Goal: Information Seeking & Learning: Learn about a topic

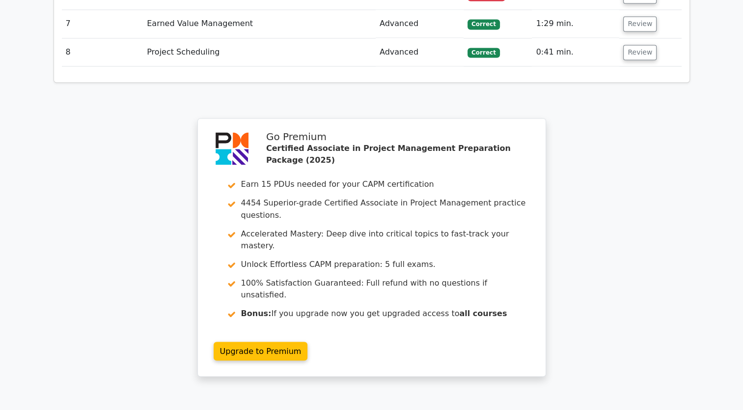
scroll to position [1651, 0]
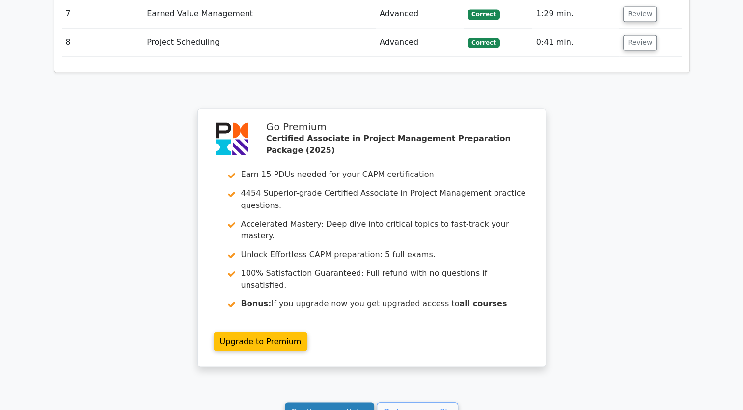
click at [342, 402] on link "Continue practicing" at bounding box center [330, 411] width 90 height 19
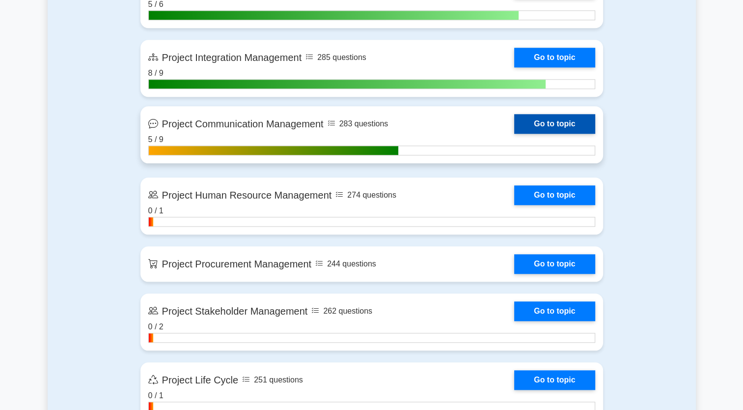
scroll to position [1081, 0]
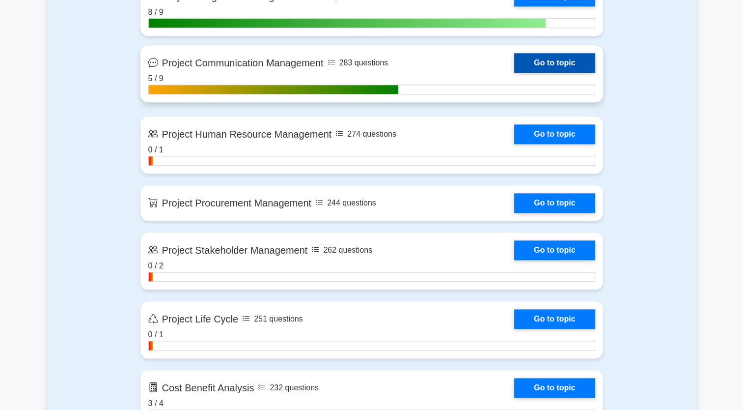
click at [532, 67] on link "Go to topic" at bounding box center [554, 63] width 81 height 20
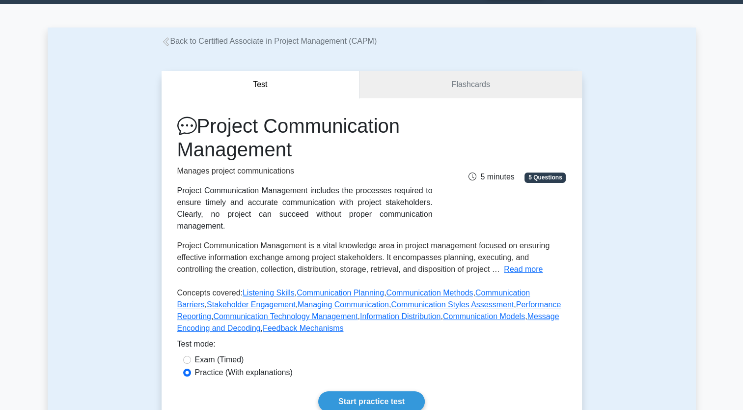
scroll to position [98, 0]
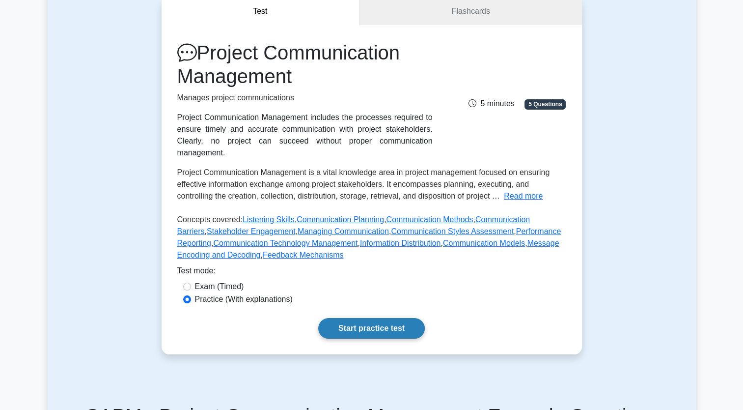
click at [404, 319] on link "Start practice test" at bounding box center [371, 328] width 107 height 21
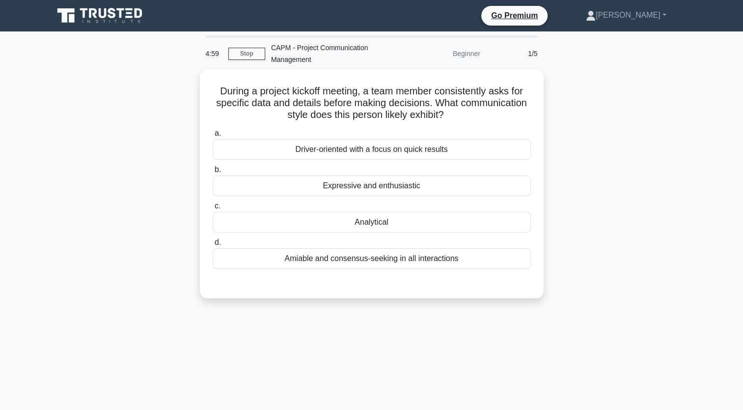
drag, startPoint x: 0, startPoint y: 0, endPoint x: 329, endPoint y: 328, distance: 464.1
click at [329, 328] on div "4:59 Stop CAPM - Project Communication Management Beginner 1/5 During a project…" at bounding box center [372, 280] width 648 height 491
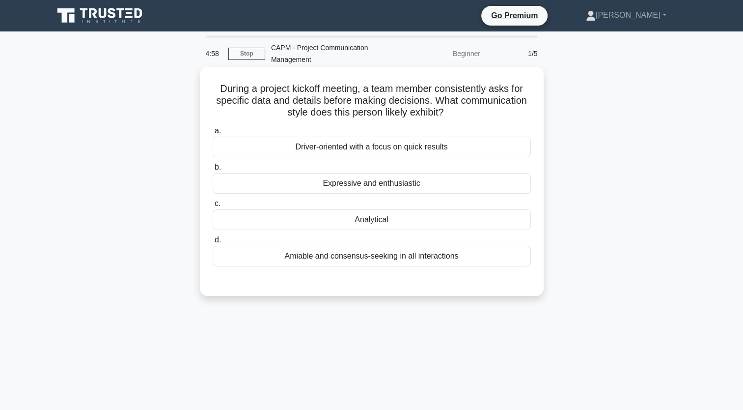
drag, startPoint x: 473, startPoint y: 258, endPoint x: 209, endPoint y: 87, distance: 314.3
click at [209, 87] on div "During a project kickoff meeting, a team member consistently asks for specific …" at bounding box center [372, 181] width 336 height 221
copy div "During a project kickoff meeting, a team member consistently asks for specific …"
click at [376, 222] on div "Analytical" at bounding box center [372, 219] width 318 height 21
click at [213, 207] on input "c. Analytical" at bounding box center [213, 203] width 0 height 6
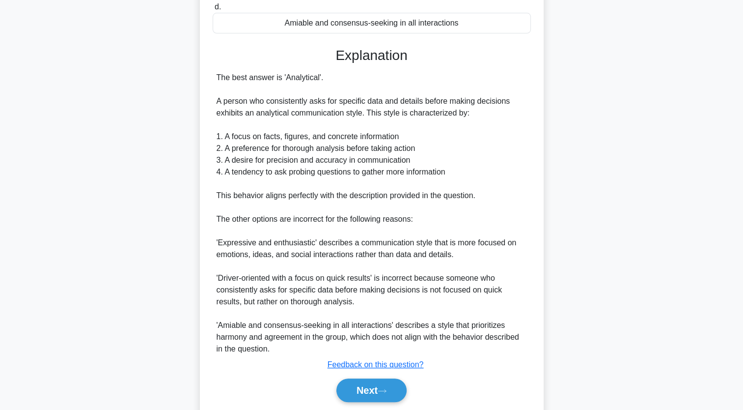
scroll to position [266, 0]
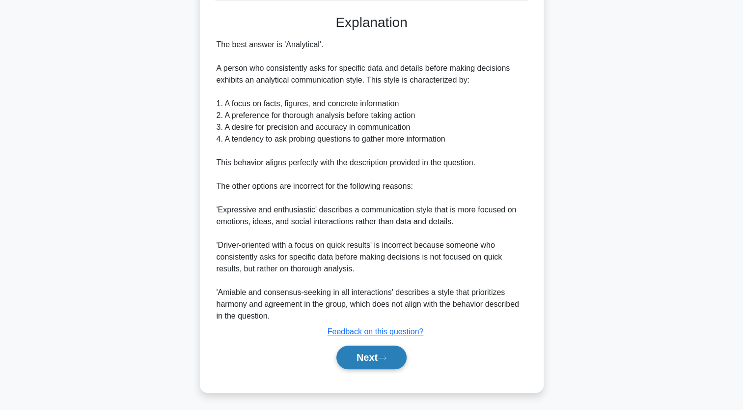
click at [387, 359] on icon at bounding box center [382, 357] width 9 height 5
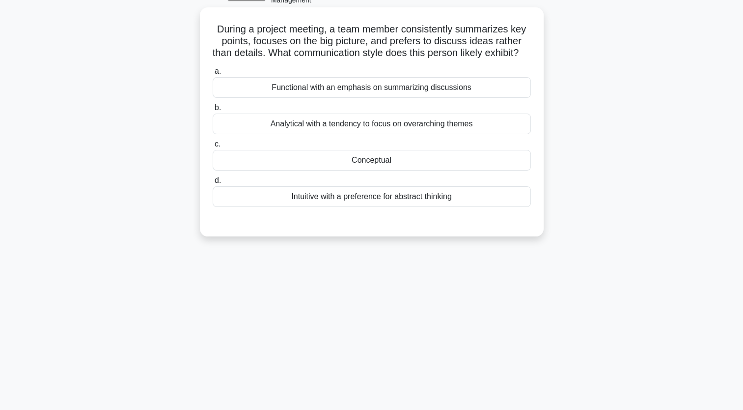
scroll to position [0, 0]
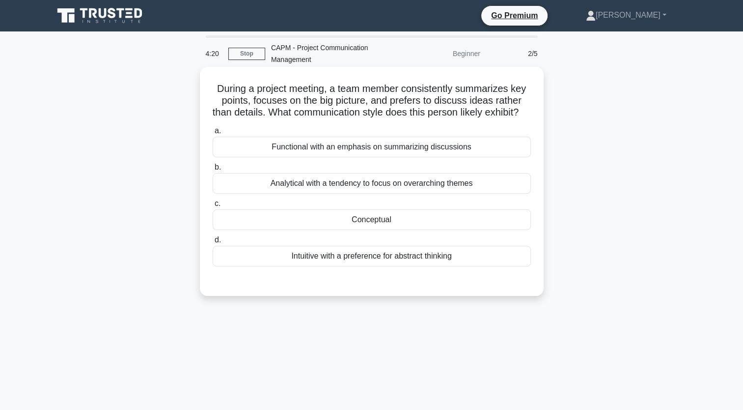
drag, startPoint x: 464, startPoint y: 272, endPoint x: 214, endPoint y: 81, distance: 314.6
click at [214, 81] on div "During a project meeting, a team member consistently summarizes key points, foc…" at bounding box center [372, 181] width 336 height 221
copy div "During a project meeting, a team member consistently summarizes key points, foc…"
click at [368, 157] on div "Functional with an emphasis on summarizing discussions" at bounding box center [372, 147] width 318 height 21
click at [213, 134] on input "a. Functional with an emphasis on summarizing discussions" at bounding box center [213, 131] width 0 height 6
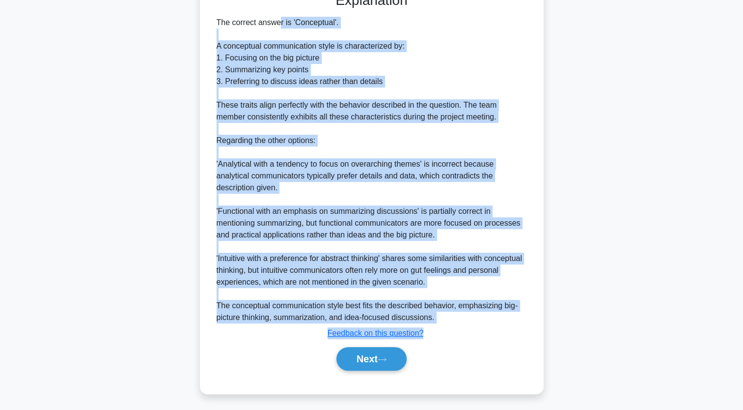
scroll to position [302, 0]
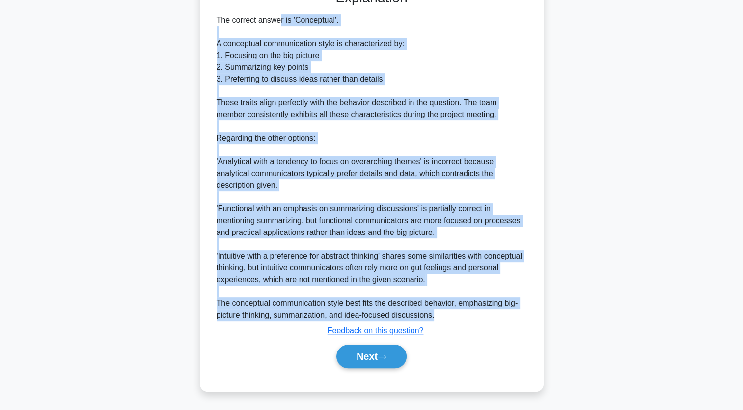
drag, startPoint x: 216, startPoint y: 127, endPoint x: 435, endPoint y: 316, distance: 289.4
click at [435, 316] on div "The correct answer is 'Conceptual'. A conceptual communication style is charact…" at bounding box center [372, 167] width 310 height 307
copy div "The correct answer is 'Conceptual'. A conceptual communication style is charact…"
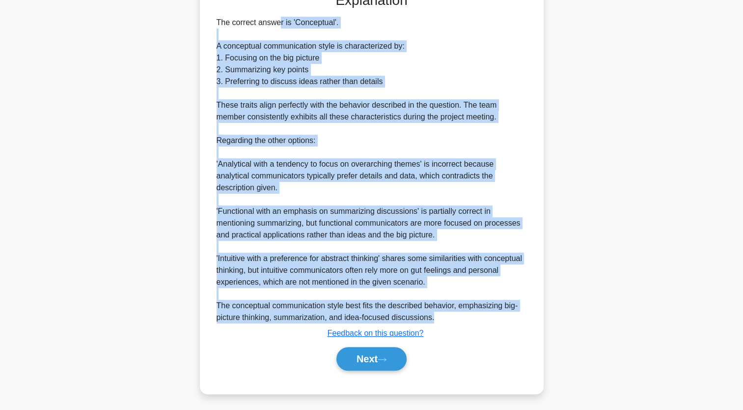
click at [583, 96] on div "During a project meeting, a team member consistently summarizes key points, foc…" at bounding box center [372, 91] width 648 height 627
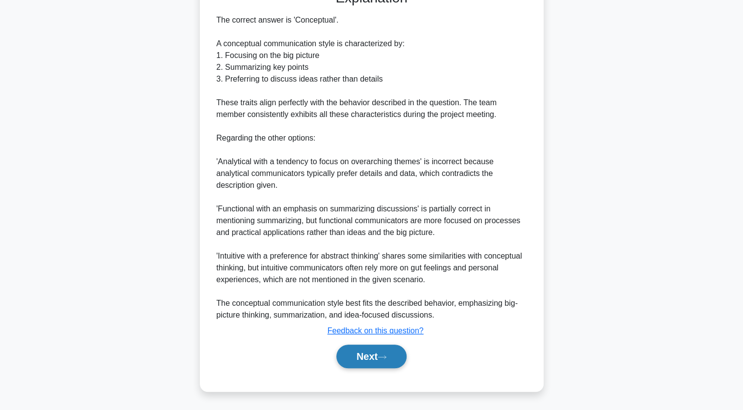
click at [399, 361] on button "Next" at bounding box center [371, 356] width 70 height 24
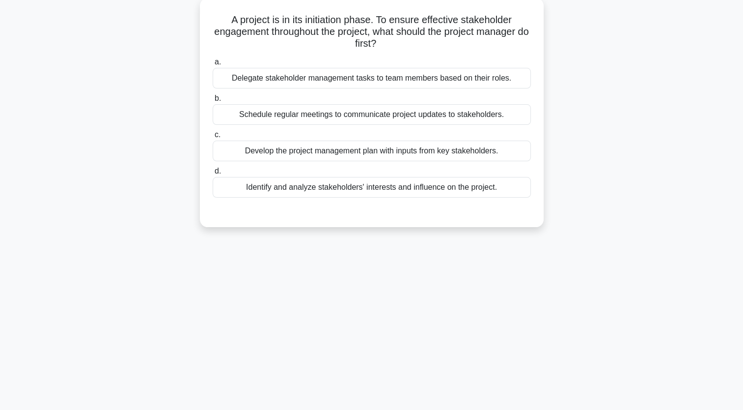
scroll to position [0, 0]
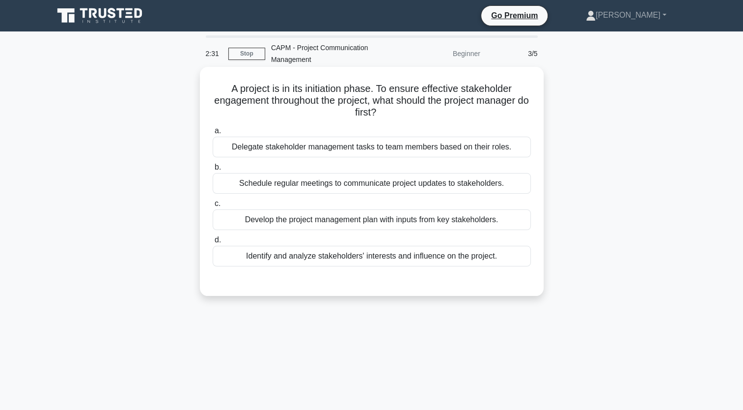
drag, startPoint x: 509, startPoint y: 258, endPoint x: 224, endPoint y: 89, distance: 331.9
click at [224, 89] on div "A project is in its initiation phase. To ensure effective stakeholder engagemen…" at bounding box center [372, 181] width 336 height 221
copy div "A project is in its initiation phase. To ensure effective stakeholder engagemen…"
click at [315, 257] on div "Identify and analyze stakeholders' interests and influence on the project." at bounding box center [372, 256] width 318 height 21
click at [213, 243] on input "d. Identify and analyze stakeholders' interests and influence on the project." at bounding box center [213, 240] width 0 height 6
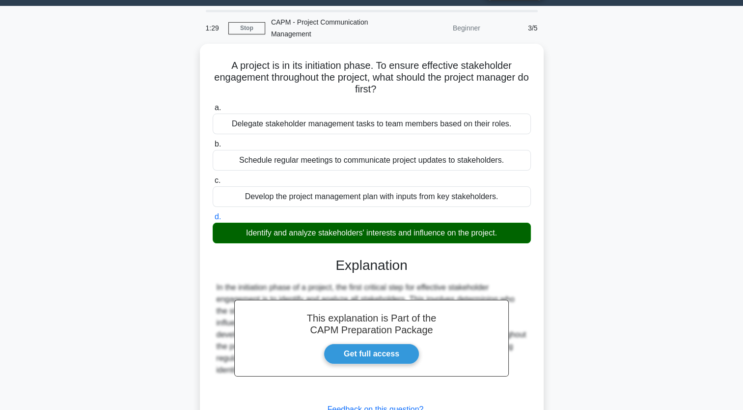
scroll to position [121, 0]
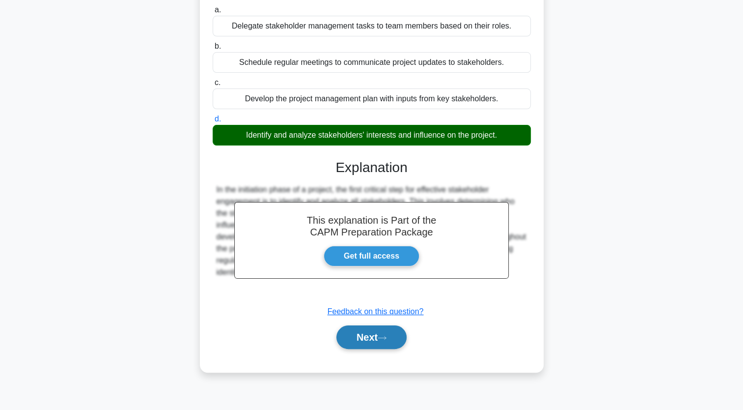
click at [397, 345] on button "Next" at bounding box center [371, 337] width 70 height 24
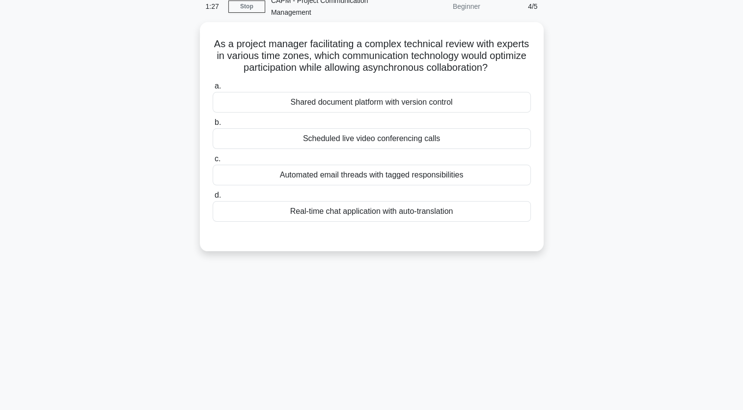
scroll to position [0, 0]
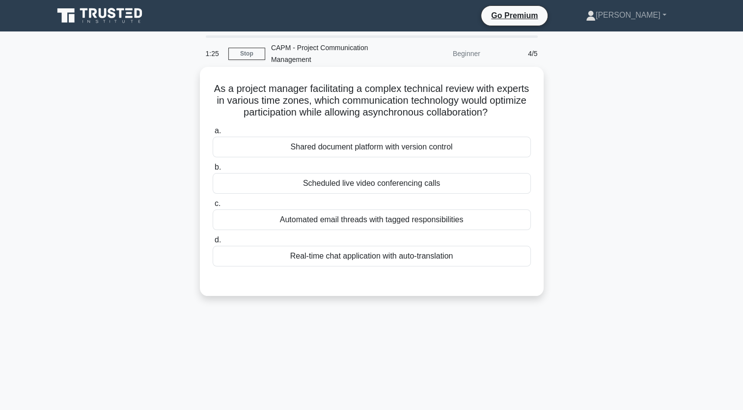
drag, startPoint x: 466, startPoint y: 257, endPoint x: 225, endPoint y: 87, distance: 294.4
click at [225, 87] on div "As a project manager facilitating a complex technical review with experts in va…" at bounding box center [372, 181] width 336 height 221
copy div "As a project manager facilitating a complex technical review with experts in va…"
click at [431, 255] on div "Real-time chat application with auto-translation" at bounding box center [372, 256] width 318 height 21
click at [213, 243] on input "d. Real-time chat application with auto-translation" at bounding box center [213, 240] width 0 height 6
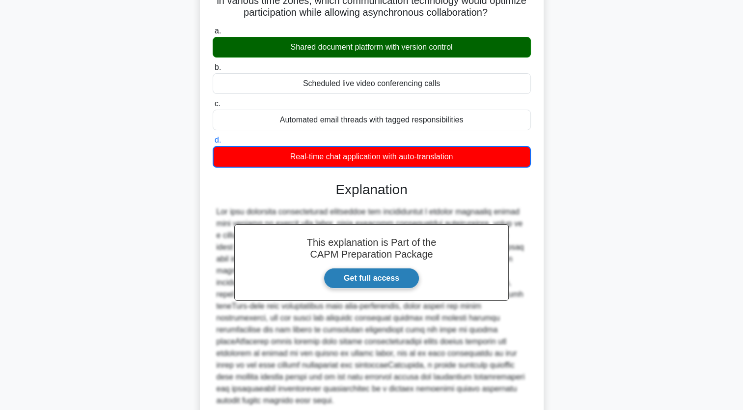
scroll to position [172, 0]
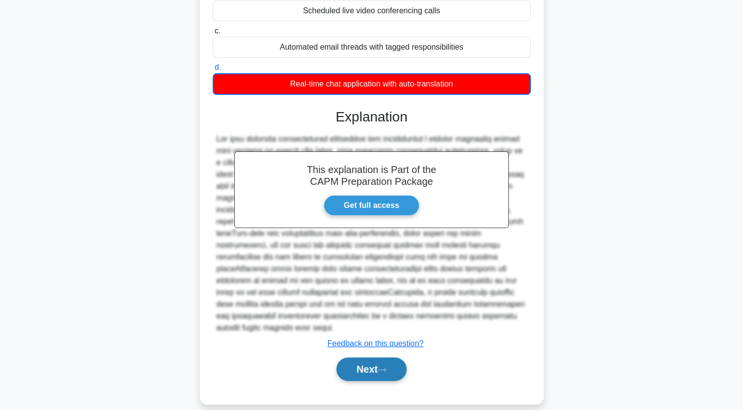
click at [387, 367] on icon at bounding box center [382, 369] width 9 height 5
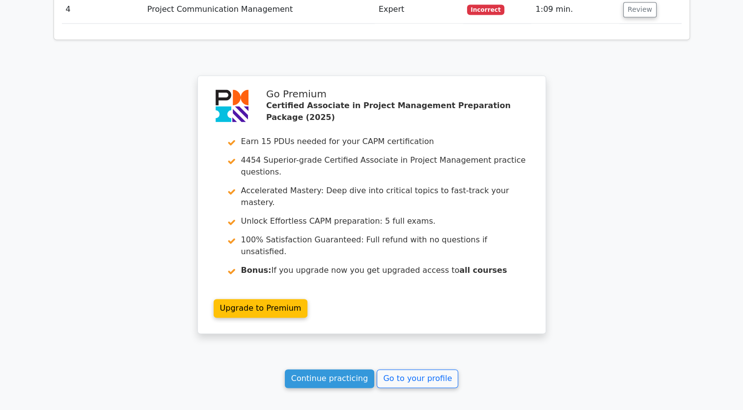
scroll to position [1469, 0]
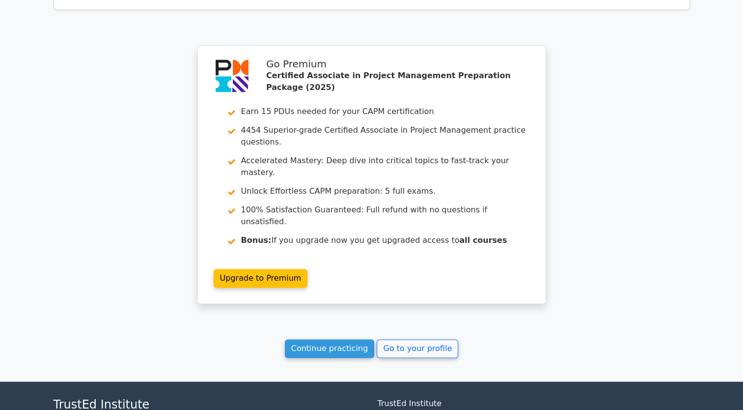
click at [354, 339] on link "Continue practicing" at bounding box center [330, 348] width 90 height 19
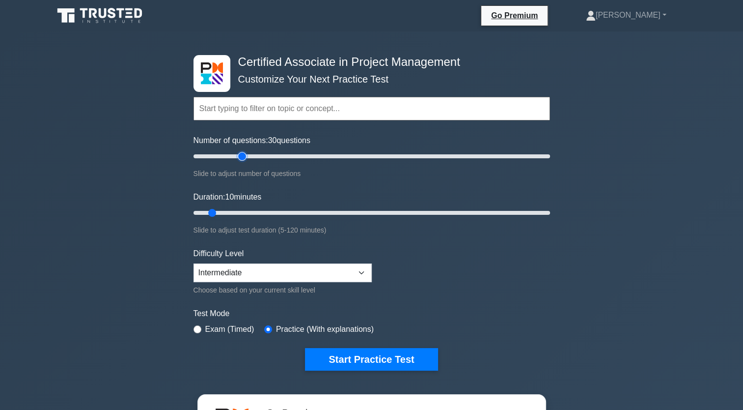
drag, startPoint x: 275, startPoint y: 158, endPoint x: 244, endPoint y: 162, distance: 30.7
drag, startPoint x: 244, startPoint y: 162, endPoint x: 216, endPoint y: 212, distance: 57.0
click at [216, 162] on input "Number of questions: 15 questions" at bounding box center [372, 156] width 357 height 12
drag, startPoint x: 216, startPoint y: 154, endPoint x: 245, endPoint y: 159, distance: 29.4
type input "30"
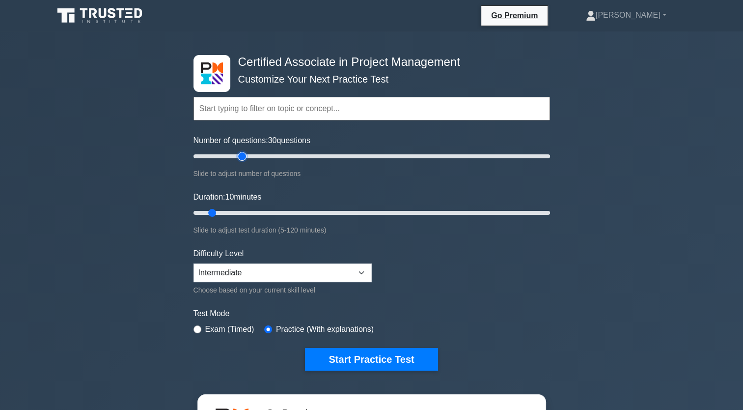
click at [245, 159] on input "Number of questions: 30 questions" at bounding box center [372, 156] width 357 height 12
drag, startPoint x: 212, startPoint y: 213, endPoint x: 266, endPoint y: 212, distance: 53.6
type input "30"
click at [266, 212] on input "Duration: 30 minutes" at bounding box center [372, 213] width 357 height 12
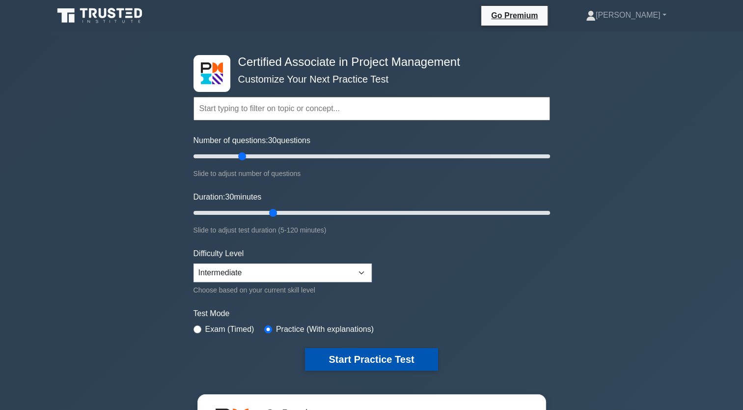
click at [365, 363] on button "Start Practice Test" at bounding box center [371, 359] width 133 height 23
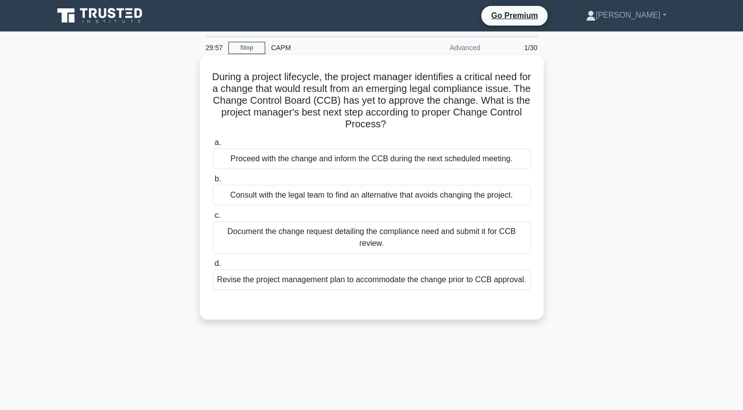
drag, startPoint x: 530, startPoint y: 285, endPoint x: 213, endPoint y: 74, distance: 381.2
click at [213, 74] on div "During a project lifecycle, the project manager identifies a critical need for …" at bounding box center [372, 187] width 336 height 256
copy div "During a project lifecycle, the project manager identifies a critical need for …"
click at [454, 231] on div "Document the change request detailing the compliance need and submit it for CCB…" at bounding box center [372, 237] width 318 height 32
click at [213, 219] on input "c. Document the change request detailing the compliance need and submit it for …" at bounding box center [213, 215] width 0 height 6
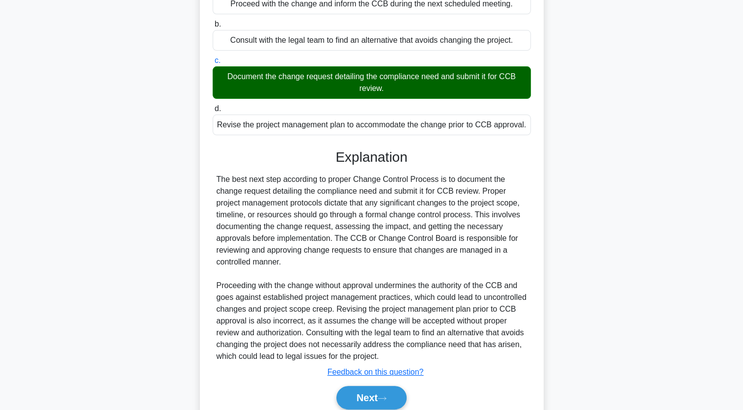
scroll to position [195, 0]
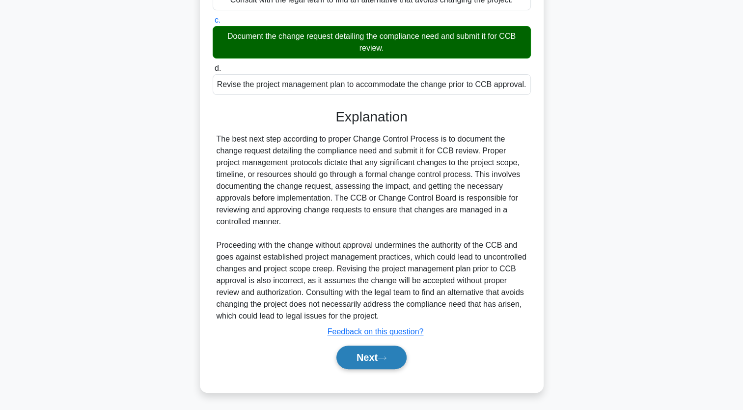
click at [384, 357] on icon at bounding box center [382, 357] width 8 height 3
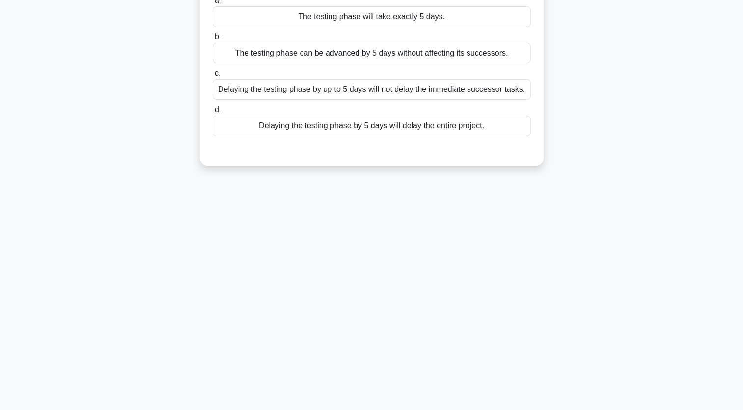
scroll to position [0, 0]
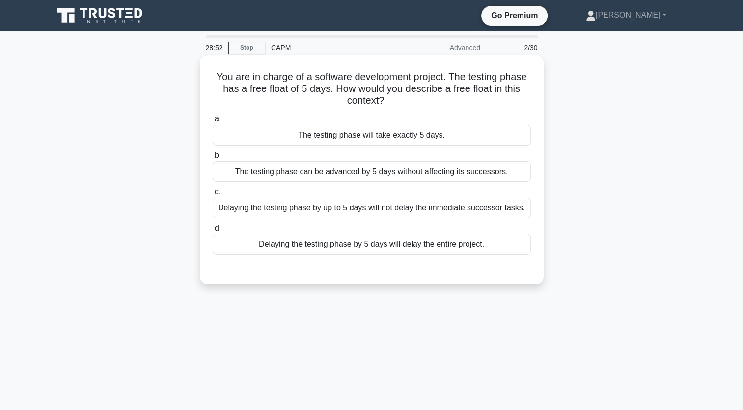
drag, startPoint x: 504, startPoint y: 251, endPoint x: 200, endPoint y: 80, distance: 348.4
click at [200, 80] on div "You are in charge of a software development project. The testing phase has a fr…" at bounding box center [372, 169] width 344 height 229
copy div "You are in charge of a software development project. The testing phase has a fr…"
click at [403, 208] on div "Delaying the testing phase by up to 5 days will not delay the immediate success…" at bounding box center [372, 207] width 318 height 21
click at [213, 195] on input "c. Delaying the testing phase by up to 5 days will not delay the immediate succ…" at bounding box center [213, 192] width 0 height 6
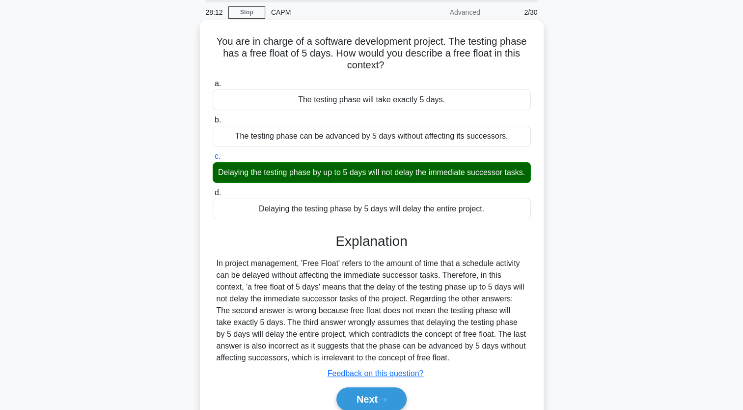
scroll to position [49, 0]
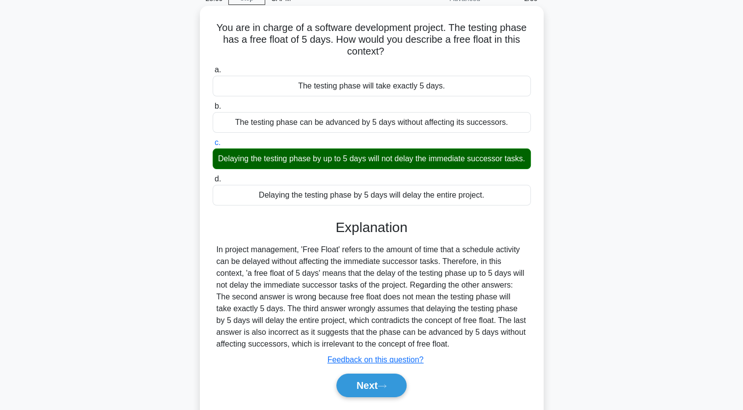
drag, startPoint x: 214, startPoint y: 260, endPoint x: 454, endPoint y: 360, distance: 259.9
click at [454, 350] on div "In project management, 'Free Float' refers to the amount of time that a schedul…" at bounding box center [372, 297] width 318 height 106
copy div "In project management, 'Free Float' refers to the amount of time that a schedul…"
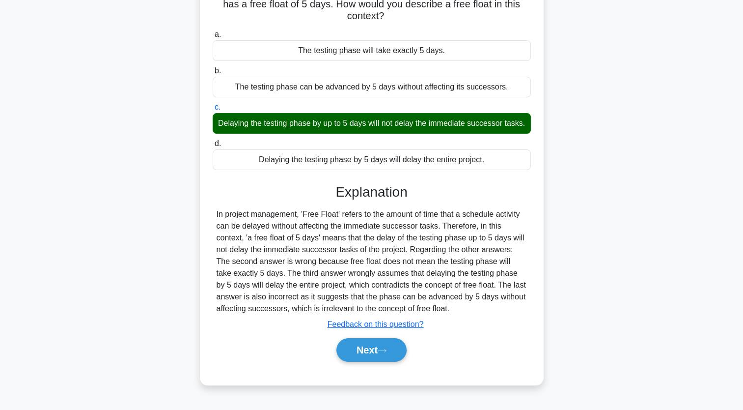
scroll to position [121, 0]
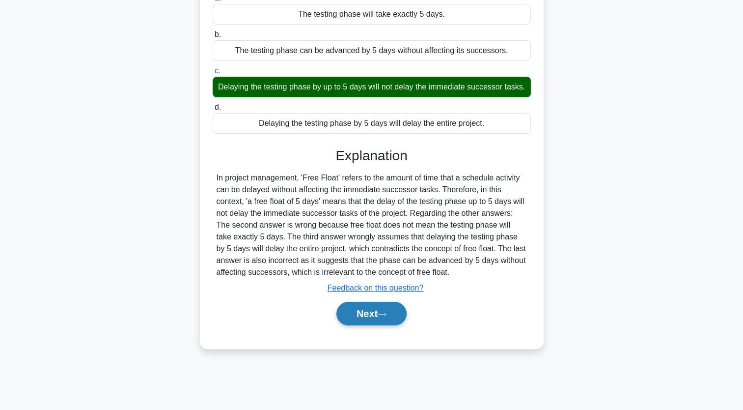
click at [385, 317] on icon at bounding box center [382, 313] width 9 height 5
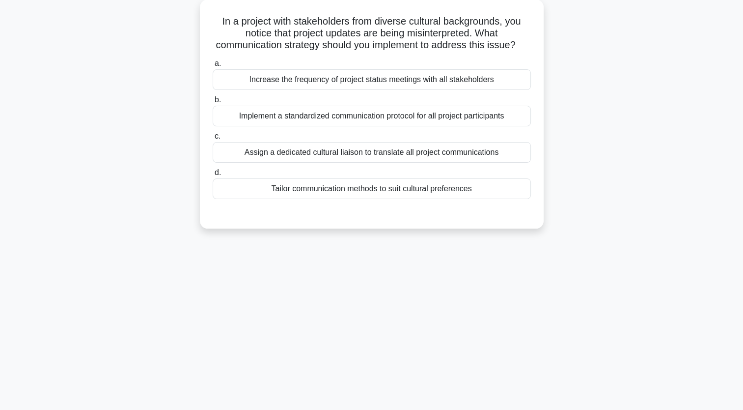
scroll to position [0, 0]
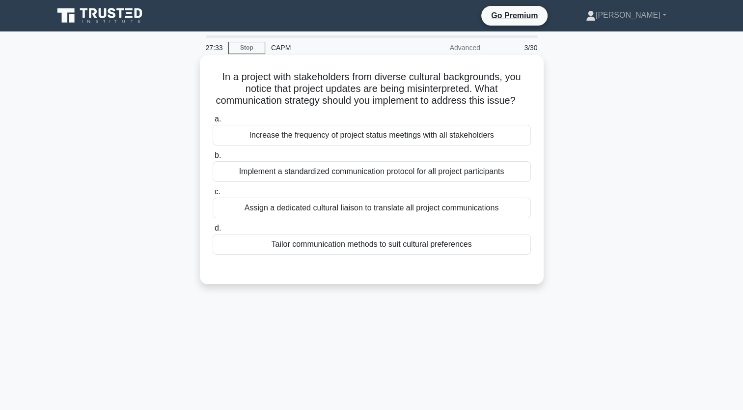
drag, startPoint x: 481, startPoint y: 262, endPoint x: 203, endPoint y: 77, distance: 334.1
click at [203, 77] on div "In a project with stakeholders from diverse cultural backgrounds, you notice th…" at bounding box center [372, 169] width 344 height 229
copy div "In a project with stakeholders from diverse cultural backgrounds, you notice th…"
click at [447, 182] on div "Implement a standardized communication protocol for all project participants" at bounding box center [372, 171] width 318 height 21
click at [213, 159] on input "b. Implement a standardized communication protocol for all project participants" at bounding box center [213, 155] width 0 height 6
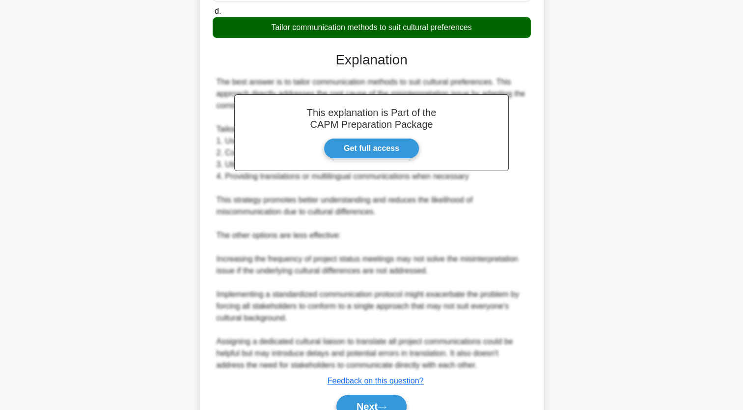
scroll to position [279, 0]
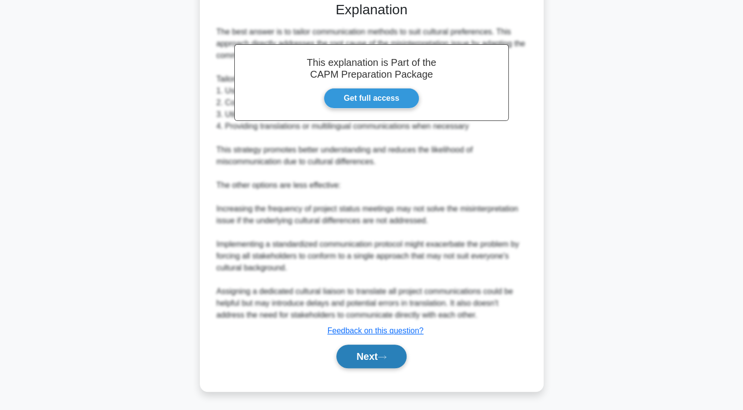
click at [393, 356] on button "Next" at bounding box center [371, 356] width 70 height 24
drag, startPoint x: 393, startPoint y: 356, endPoint x: 379, endPoint y: 361, distance: 14.4
click at [379, 361] on button "Next" at bounding box center [371, 356] width 70 height 24
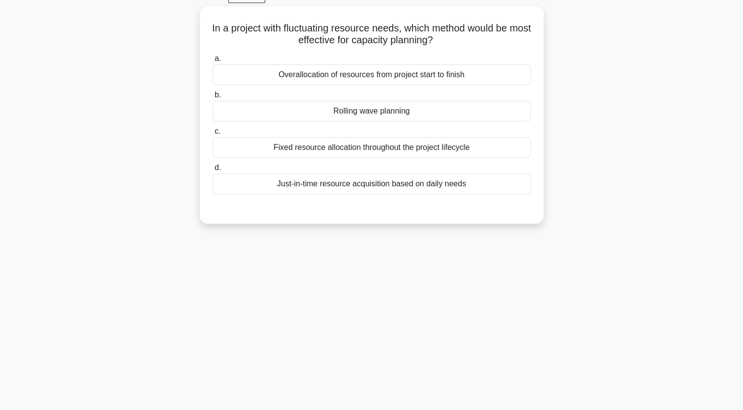
scroll to position [0, 0]
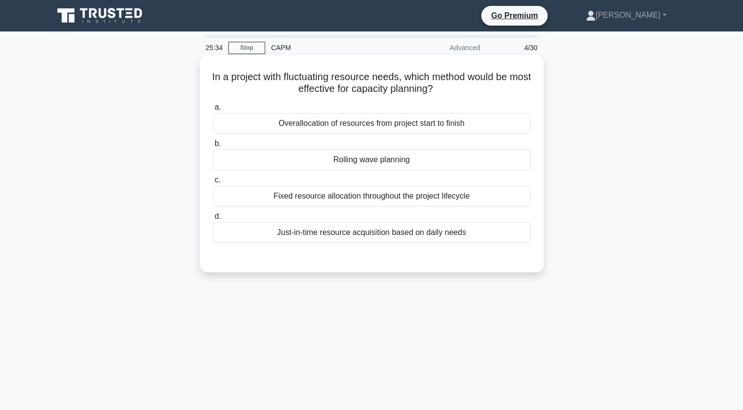
drag, startPoint x: 472, startPoint y: 233, endPoint x: 303, endPoint y: 84, distance: 225.5
click at [303, 84] on div "In a project with fluctuating resource needs, which method would be most effect…" at bounding box center [372, 163] width 336 height 209
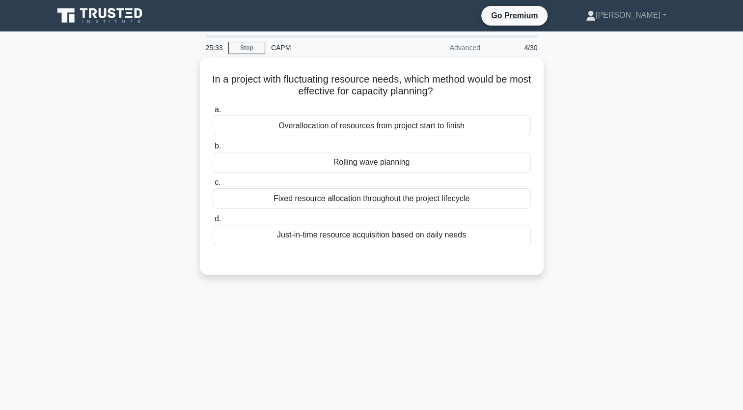
click at [578, 234] on div "In a project with fluctuating resource needs, which method would be most effect…" at bounding box center [372, 171] width 648 height 229
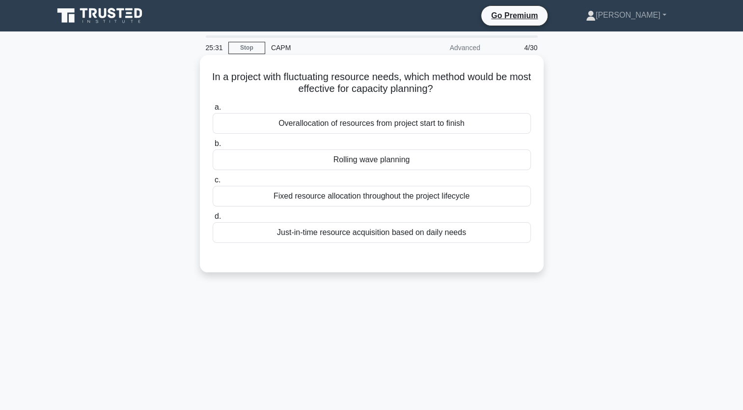
drag, startPoint x: 501, startPoint y: 242, endPoint x: 215, endPoint y: 68, distance: 334.6
click at [215, 68] on div "In a project with fluctuating resource needs, which method would be most effect…" at bounding box center [372, 163] width 336 height 209
copy div "In a project with fluctuating resource needs, which method would be most effect…"
click at [353, 161] on div "Rolling wave planning" at bounding box center [372, 159] width 318 height 21
click at [213, 147] on input "b. Rolling wave planning" at bounding box center [213, 143] width 0 height 6
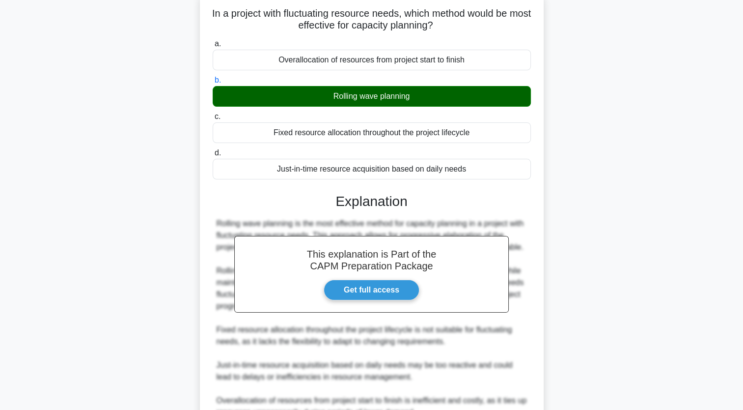
scroll to position [160, 0]
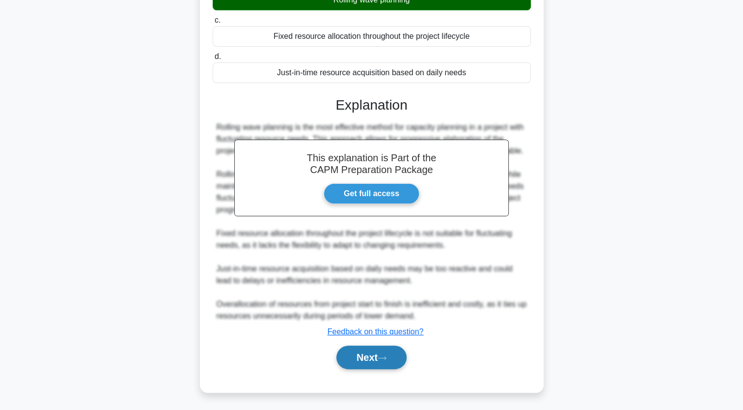
click at [385, 359] on icon at bounding box center [382, 357] width 9 height 5
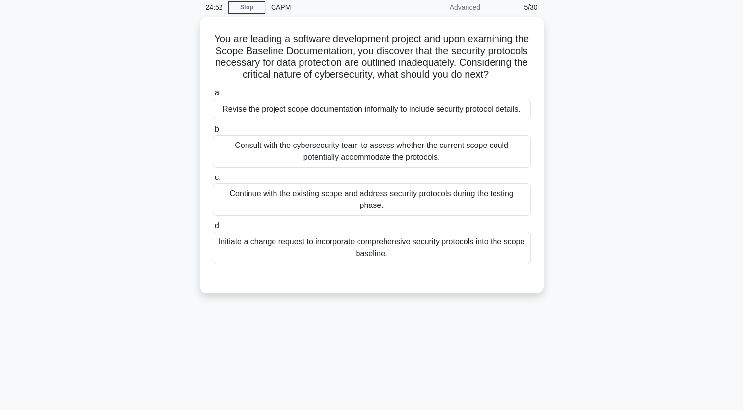
scroll to position [0, 0]
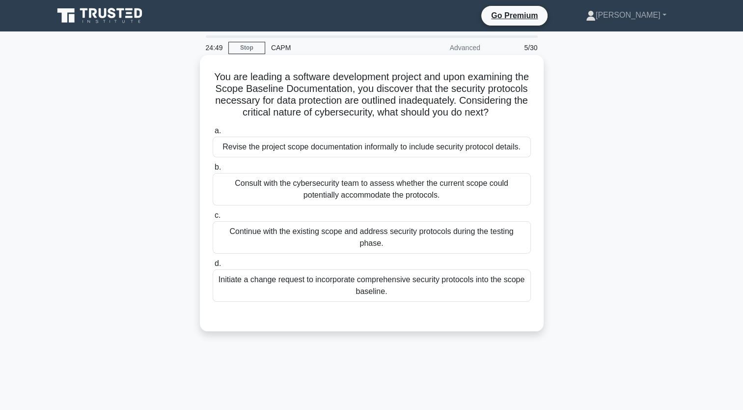
drag, startPoint x: 413, startPoint y: 299, endPoint x: 215, endPoint y: 79, distance: 296.0
click at [215, 79] on div "You are leading a software development project and upon examining the Scope Bas…" at bounding box center [372, 193] width 336 height 268
copy div "You are leading a software development project and upon examining the Scope Bas…"
click at [434, 201] on div "Consult with the cybersecurity team to assess whether the current scope could p…" at bounding box center [372, 189] width 318 height 32
click at [213, 170] on input "b. Consult with the cybersecurity team to assess whether the current scope coul…" at bounding box center [213, 167] width 0 height 6
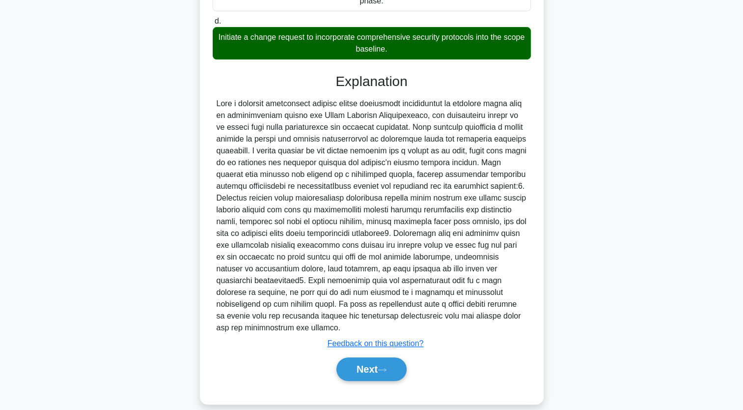
scroll to position [255, 0]
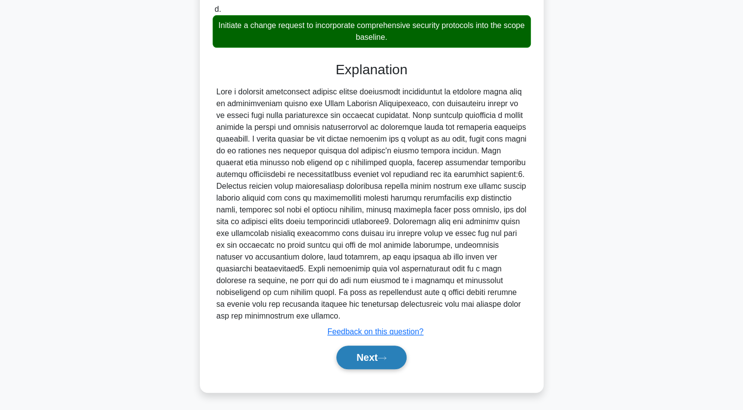
click at [386, 356] on icon at bounding box center [382, 357] width 9 height 5
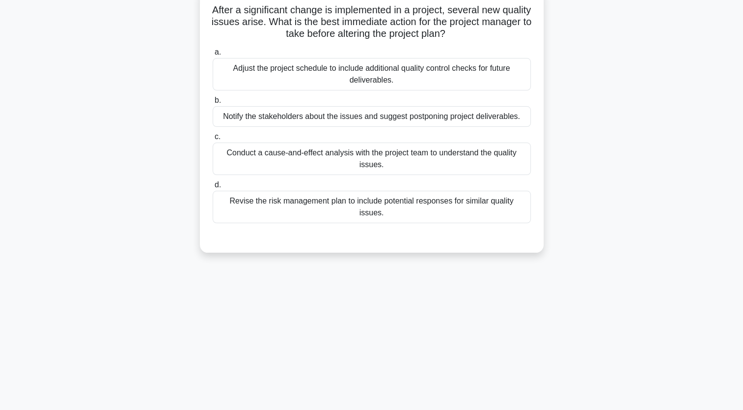
scroll to position [0, 0]
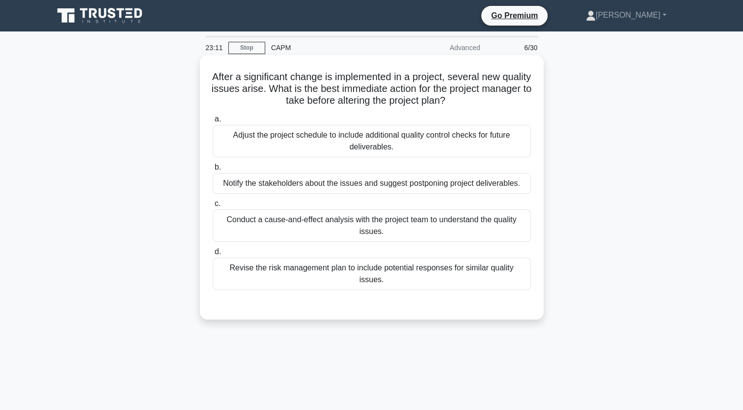
drag, startPoint x: 224, startPoint y: 76, endPoint x: 529, endPoint y: 274, distance: 363.4
click at [529, 274] on div "After a significant change is implemented in a project, several new quality iss…" at bounding box center [372, 187] width 336 height 256
copy div "After a significant change is implemented in a project, several new quality iss…"
click at [424, 222] on div "Conduct a cause-and-effect analysis with the project team to understand the qua…" at bounding box center [372, 225] width 318 height 32
click at [213, 207] on input "c. Conduct a cause-and-effect analysis with the project team to understand the …" at bounding box center [213, 203] width 0 height 6
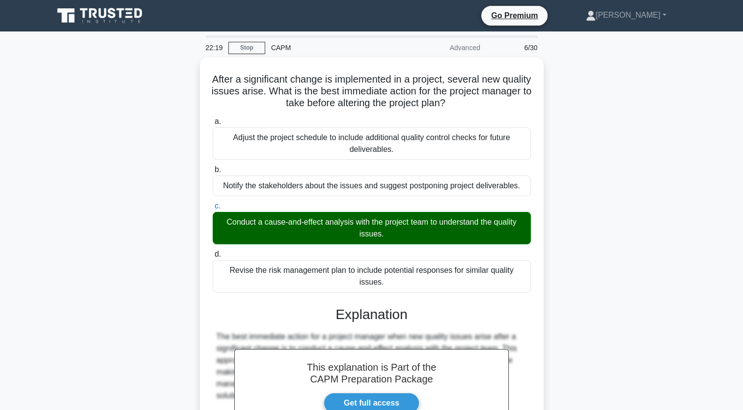
scroll to position [148, 0]
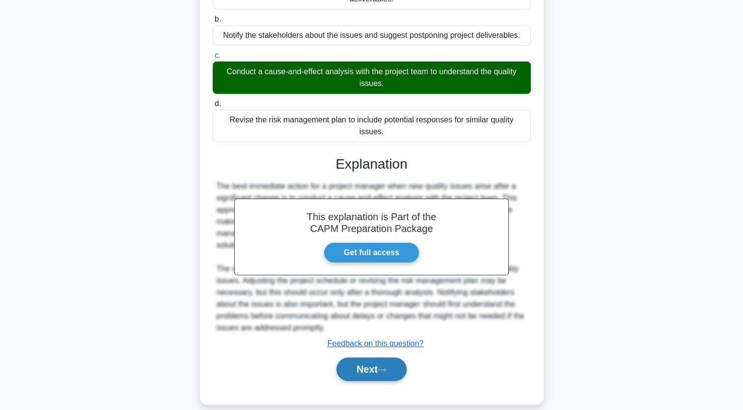
click at [398, 363] on button "Next" at bounding box center [371, 369] width 70 height 24
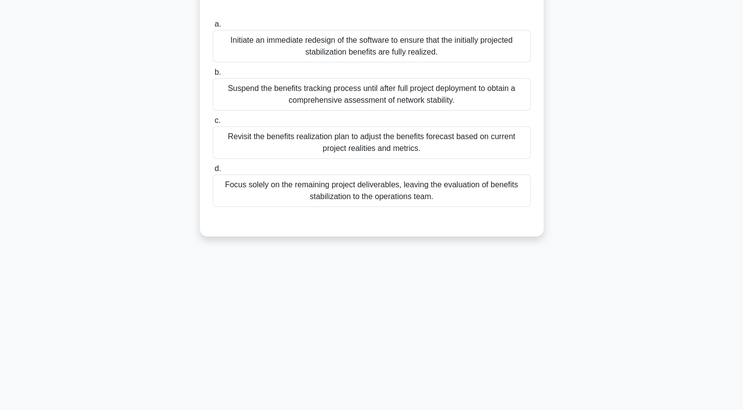
scroll to position [0, 0]
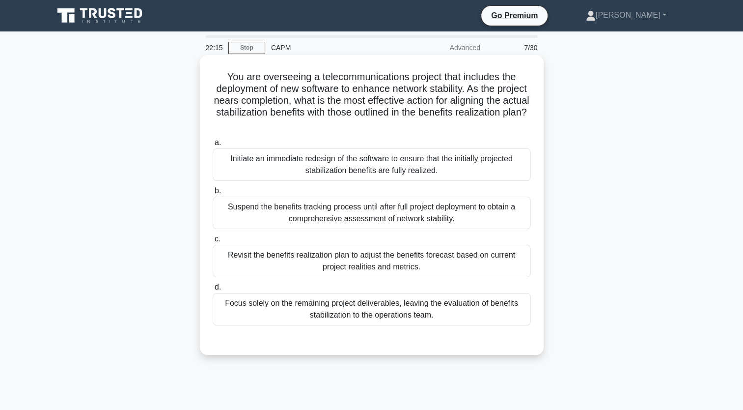
drag, startPoint x: 454, startPoint y: 319, endPoint x: 212, endPoint y: 79, distance: 341.1
click at [212, 79] on div "You are overseeing a telecommunications project that includes the deployment of…" at bounding box center [372, 205] width 336 height 292
copy div "You are overseeing a telecommunications project that includes the deployment of…"
click at [434, 214] on div "Suspend the benefits tracking process until after full project deployment to ob…" at bounding box center [372, 212] width 318 height 32
click at [213, 194] on input "b. Suspend the benefits tracking process until after full project deployment to…" at bounding box center [213, 191] width 0 height 6
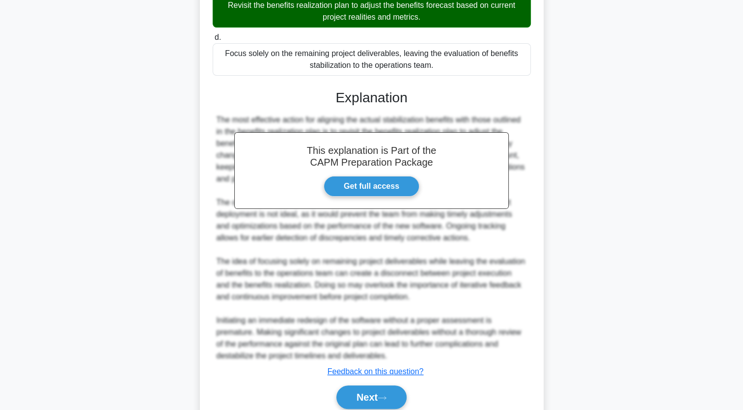
scroll to position [290, 0]
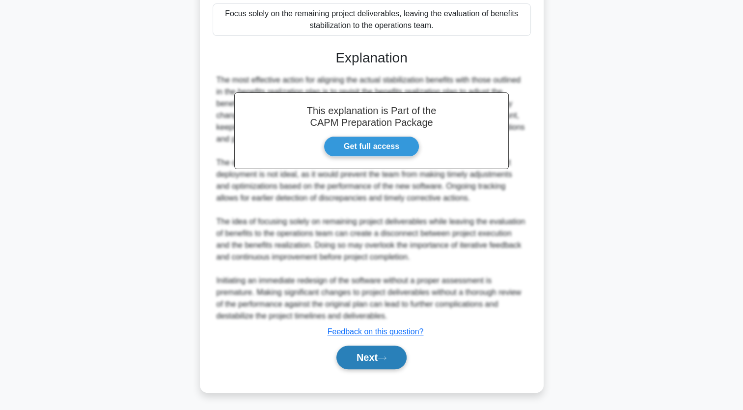
click at [387, 355] on icon at bounding box center [382, 357] width 9 height 5
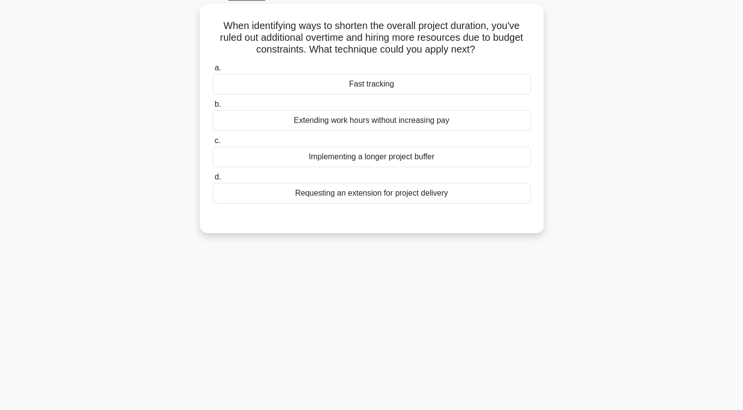
scroll to position [0, 0]
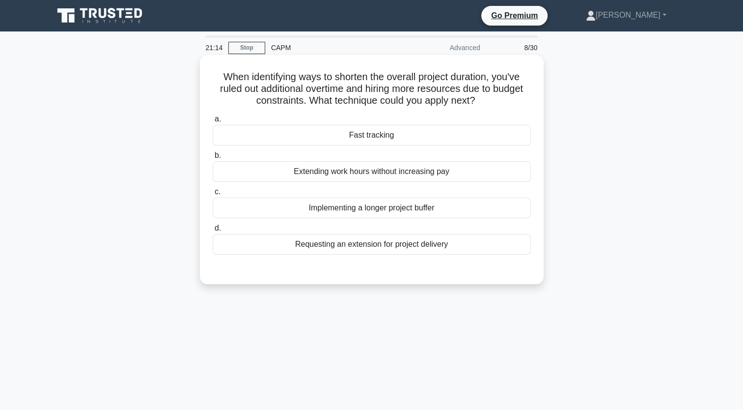
drag, startPoint x: 469, startPoint y: 254, endPoint x: 208, endPoint y: 68, distance: 320.1
click at [208, 68] on div "When identifying ways to shorten the overall project duration, you've ruled out…" at bounding box center [372, 169] width 336 height 221
copy div "When identifying ways to shorten the overall project duration, you've ruled out…"
click at [387, 137] on div "Fast tracking" at bounding box center [372, 135] width 318 height 21
click at [213, 122] on input "a. Fast tracking" at bounding box center [213, 119] width 0 height 6
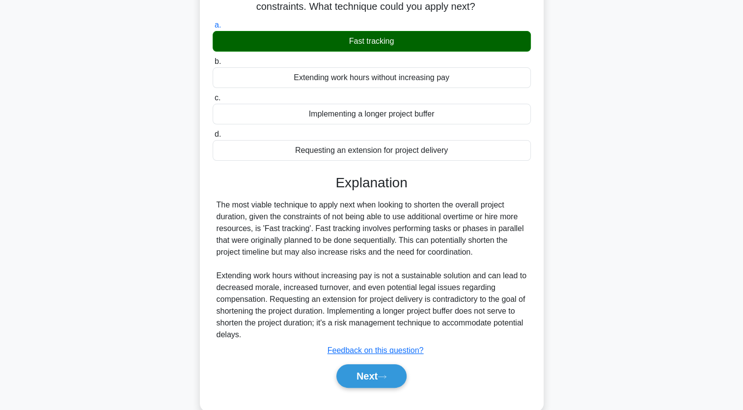
scroll to position [121, 0]
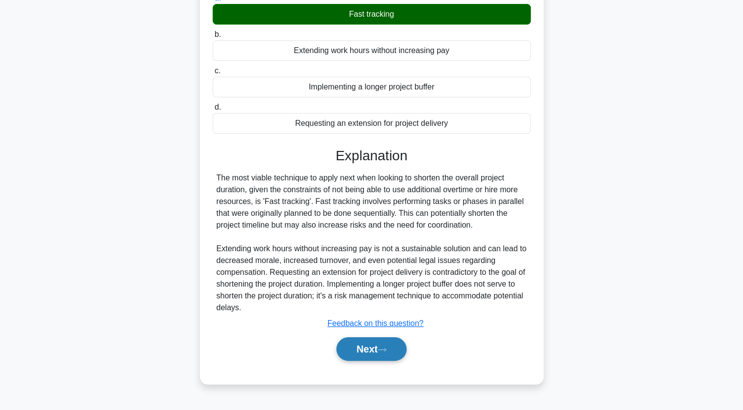
click at [399, 347] on button "Next" at bounding box center [371, 349] width 70 height 24
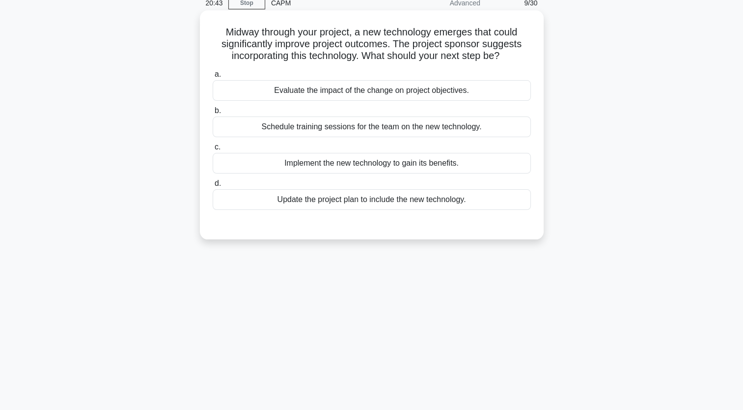
scroll to position [0, 0]
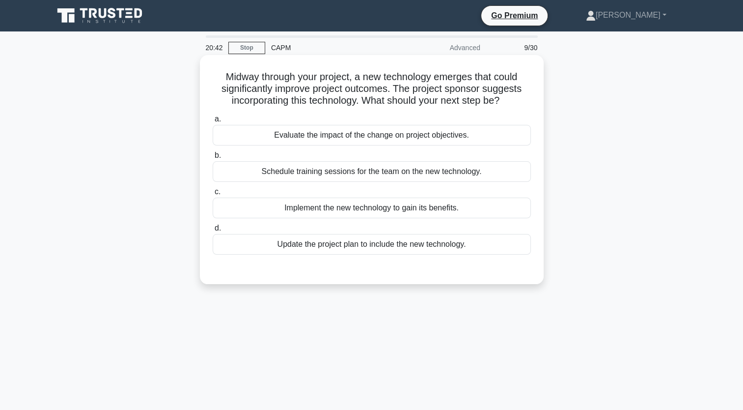
drag, startPoint x: 501, startPoint y: 248, endPoint x: 205, endPoint y: 68, distance: 346.5
click at [205, 68] on div "Midway through your project, a new technology emerges that could significantly …" at bounding box center [372, 169] width 336 height 221
copy div "Midway through your project, a new technology emerges that could significantly …"
click at [451, 133] on div "Evaluate the impact of the change on project objectives." at bounding box center [372, 135] width 318 height 21
click at [213, 122] on input "a. Evaluate the impact of the change on project objectives." at bounding box center [213, 119] width 0 height 6
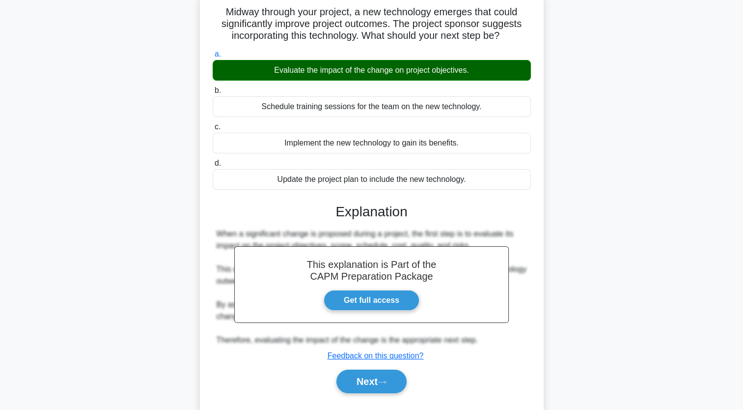
scroll to position [121, 0]
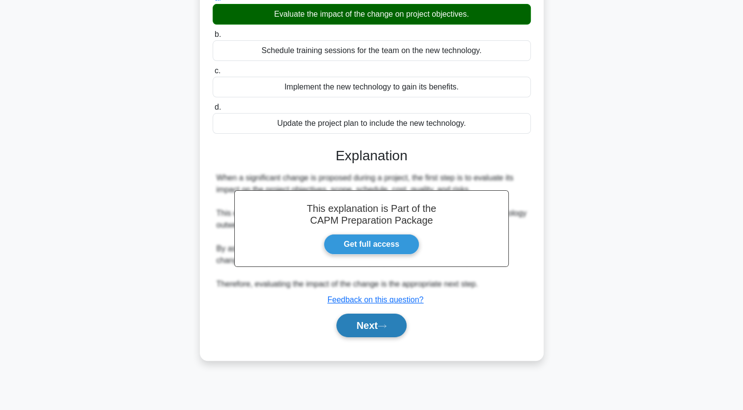
click at [396, 325] on button "Next" at bounding box center [371, 325] width 70 height 24
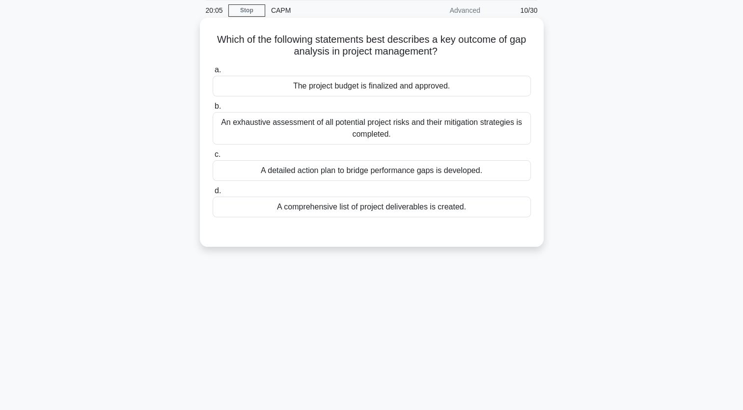
scroll to position [0, 0]
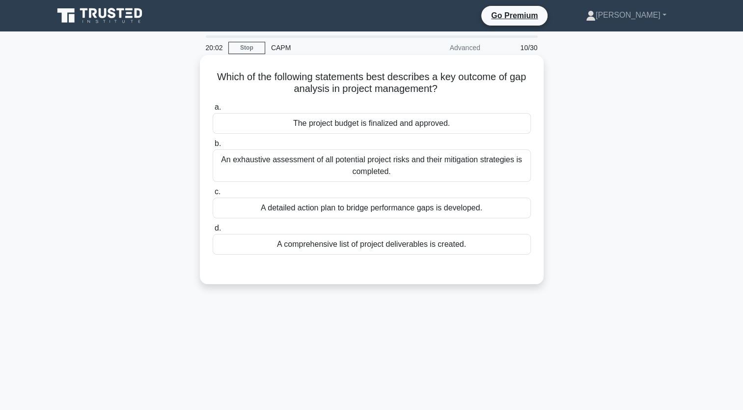
drag, startPoint x: 482, startPoint y: 253, endPoint x: 208, endPoint y: 63, distance: 333.2
click at [208, 63] on div "Which of the following statements best describes a key outcome of gap analysis …" at bounding box center [372, 169] width 336 height 221
click at [440, 156] on div "An exhaustive assessment of all potential project risks and their mitigation st…" at bounding box center [372, 165] width 318 height 32
click at [213, 147] on input "b. An exhaustive assessment of all potential project risks and their mitigation…" at bounding box center [213, 143] width 0 height 6
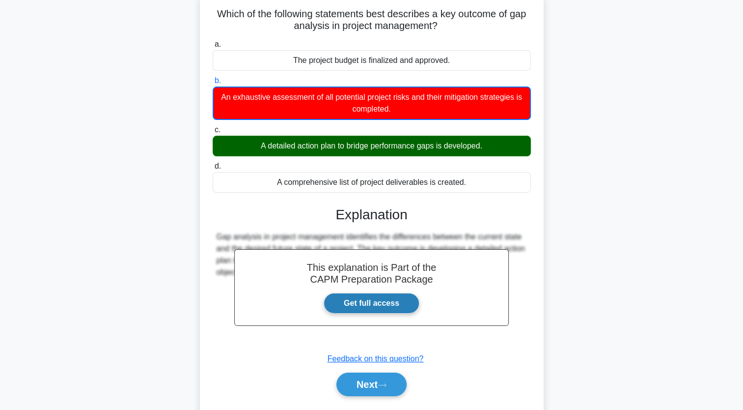
scroll to position [121, 0]
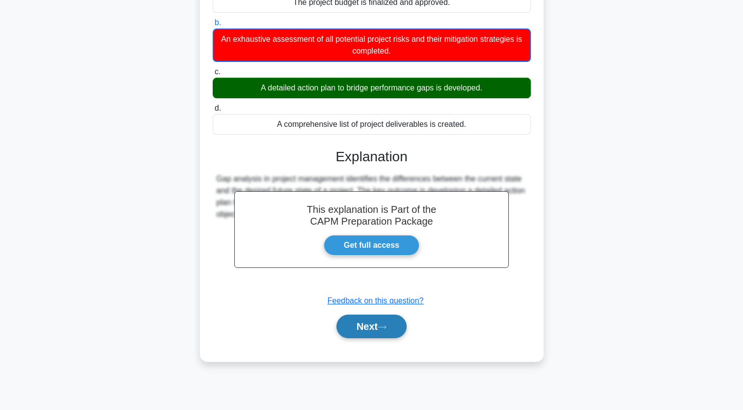
click at [399, 329] on button "Next" at bounding box center [371, 326] width 70 height 24
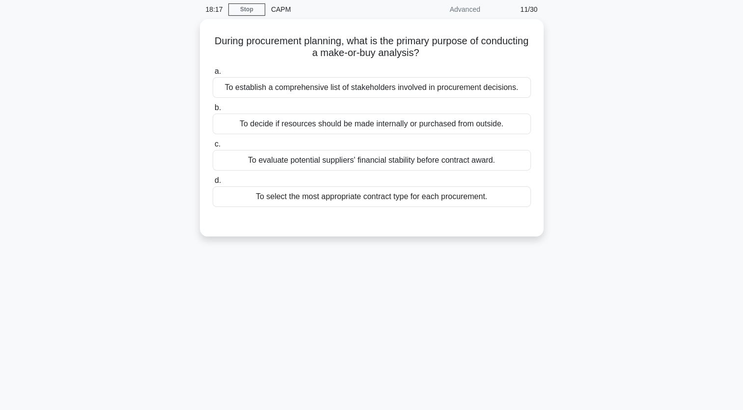
scroll to position [0, 0]
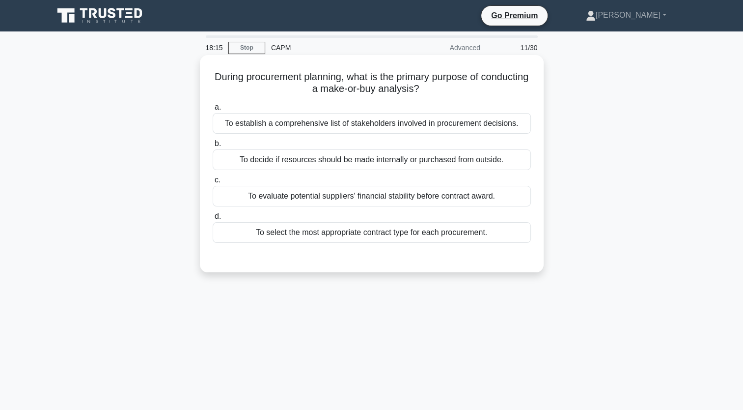
drag, startPoint x: 505, startPoint y: 239, endPoint x: 205, endPoint y: 69, distance: 344.2
click at [205, 69] on div "During procurement planning, what is the primary purpose of conducting a make-o…" at bounding box center [372, 163] width 336 height 209
click at [458, 162] on div "To decide if resources should be made internally or purchased from outside." at bounding box center [372, 159] width 318 height 21
click at [213, 147] on input "b. To decide if resources should be made internally or purchased from outside." at bounding box center [213, 143] width 0 height 6
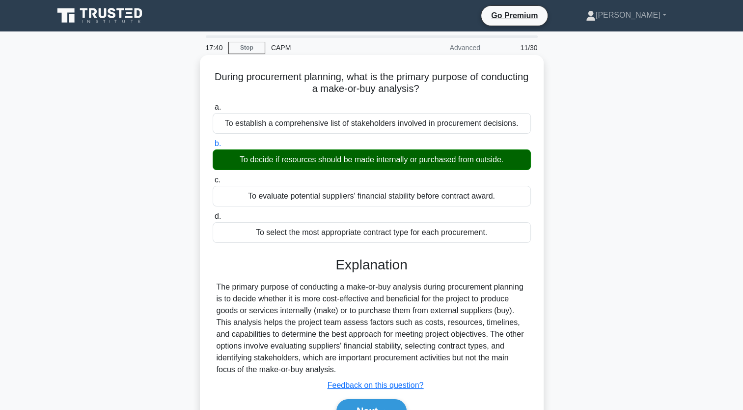
drag, startPoint x: 339, startPoint y: 374, endPoint x: 216, endPoint y: 282, distance: 153.8
click at [216, 282] on div "The primary purpose of conducting a make-or-buy analysis during procurement pla…" at bounding box center [372, 328] width 318 height 94
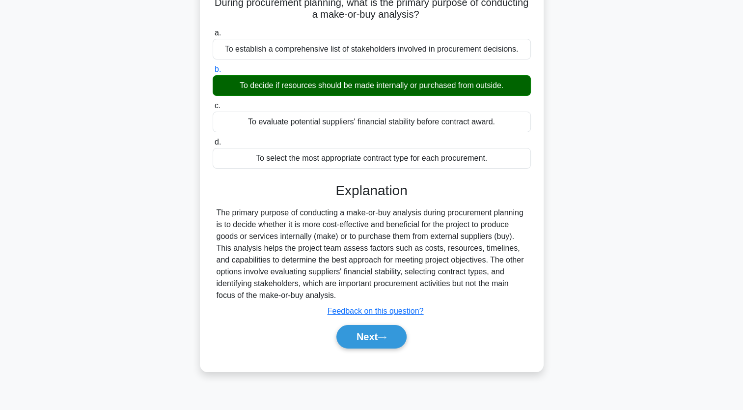
scroll to position [121, 0]
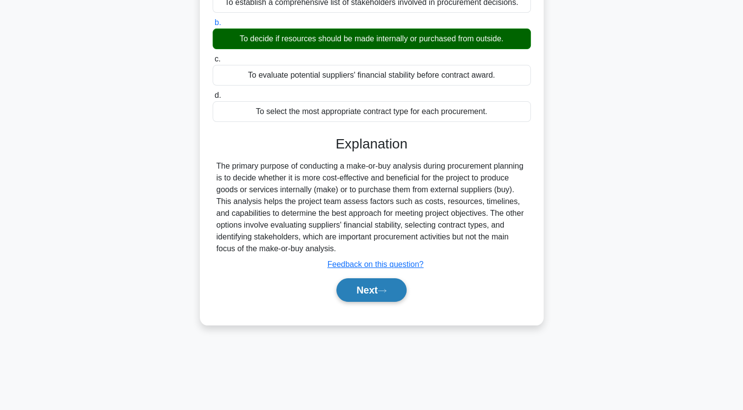
click at [391, 296] on button "Next" at bounding box center [371, 290] width 70 height 24
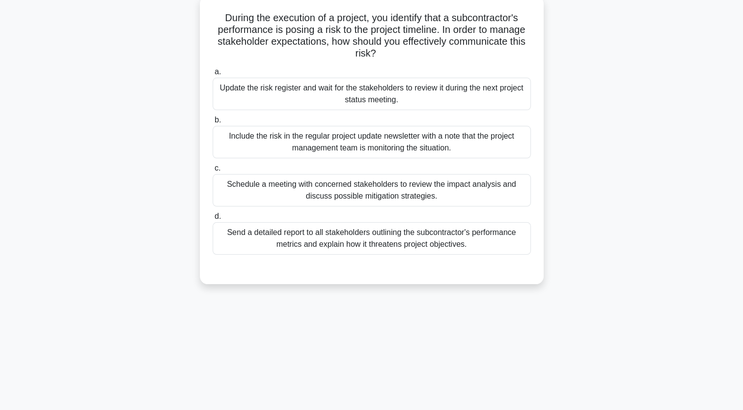
scroll to position [0, 0]
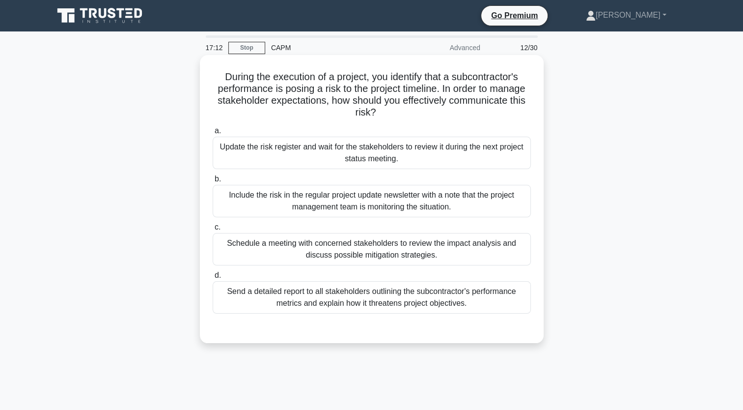
drag, startPoint x: 477, startPoint y: 305, endPoint x: 202, endPoint y: 83, distance: 353.9
click at [202, 83] on div "During the execution of a project, you identify that a subcontractor's performa…" at bounding box center [372, 199] width 344 height 288
click at [358, 251] on div "Schedule a meeting with concerned stakeholders to review the impact analysis an…" at bounding box center [372, 249] width 318 height 32
click at [213, 230] on input "c. Schedule a meeting with concerned stakeholders to review the impact analysis…" at bounding box center [213, 227] width 0 height 6
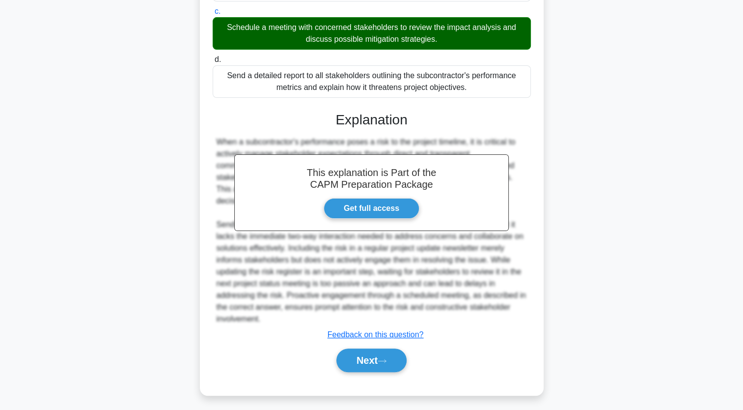
scroll to position [219, 0]
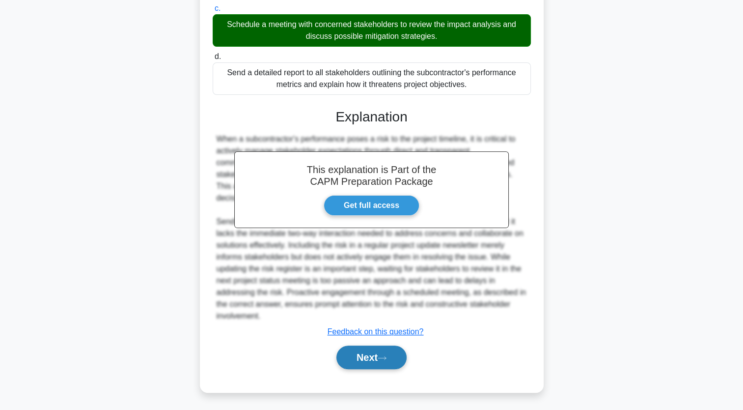
click at [376, 357] on button "Next" at bounding box center [371, 357] width 70 height 24
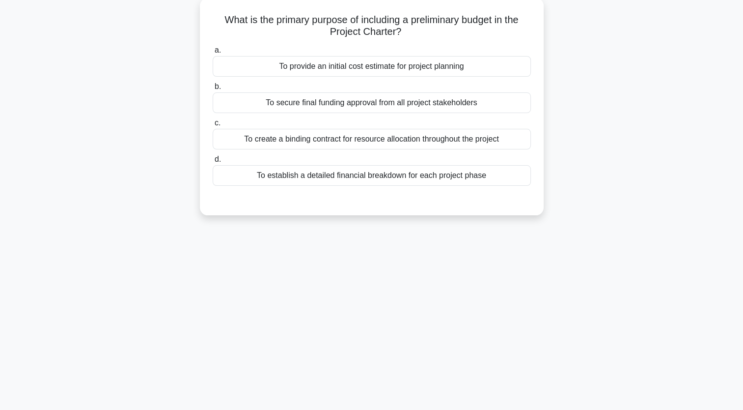
scroll to position [0, 0]
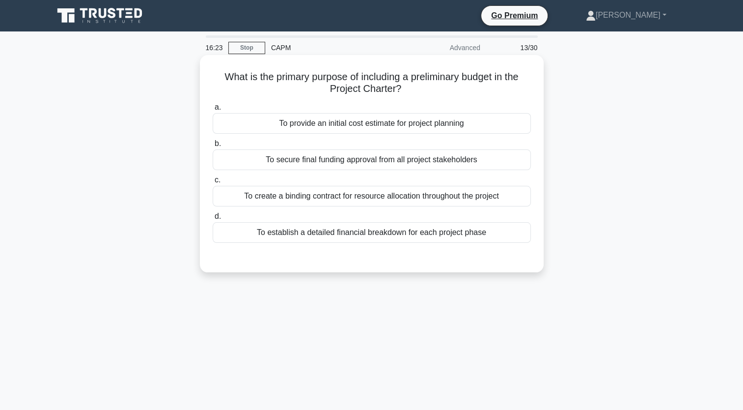
drag, startPoint x: 489, startPoint y: 237, endPoint x: 214, endPoint y: 76, distance: 318.5
click at [214, 76] on div "What is the primary purpose of including a preliminary budget in the Project Ch…" at bounding box center [372, 163] width 336 height 209
click at [323, 198] on div "To create a binding contract for resource allocation throughout the project" at bounding box center [372, 196] width 318 height 21
click at [213, 183] on input "c. To create a binding contract for resource allocation throughout the project" at bounding box center [213, 180] width 0 height 6
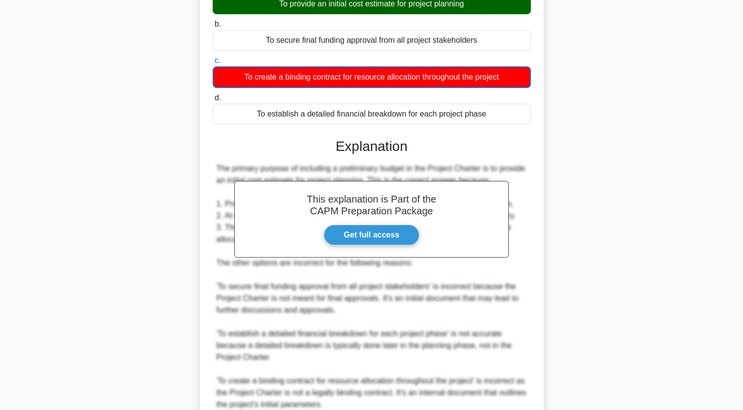
scroll to position [208, 0]
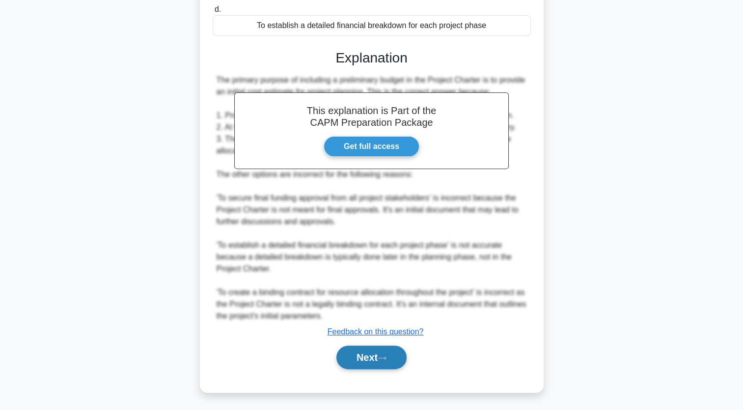
click at [401, 357] on button "Next" at bounding box center [371, 357] width 70 height 24
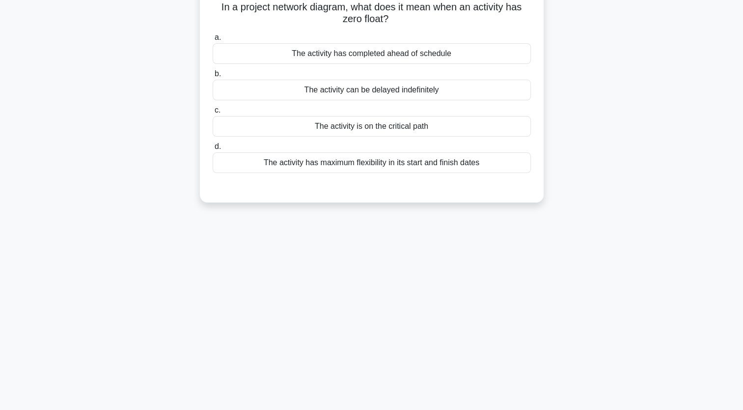
scroll to position [0, 0]
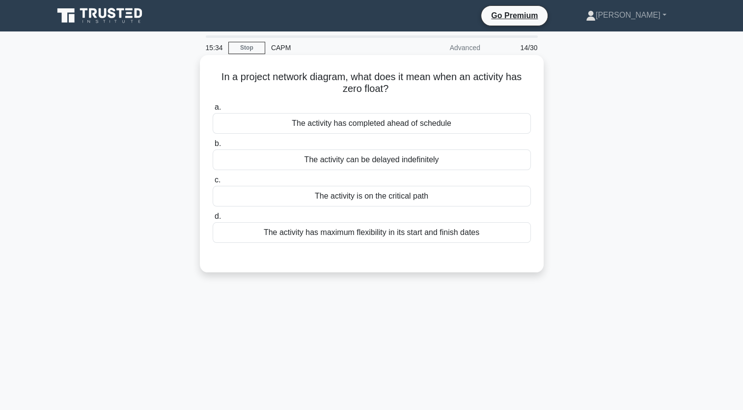
drag, startPoint x: 493, startPoint y: 236, endPoint x: 208, endPoint y: 66, distance: 331.8
click at [208, 66] on div "In a project network diagram, what does it mean when an activity has zero float…" at bounding box center [372, 163] width 336 height 209
click at [421, 199] on div "The activity is on the critical path" at bounding box center [372, 196] width 318 height 21
click at [213, 183] on input "c. The activity is on the critical path" at bounding box center [213, 180] width 0 height 6
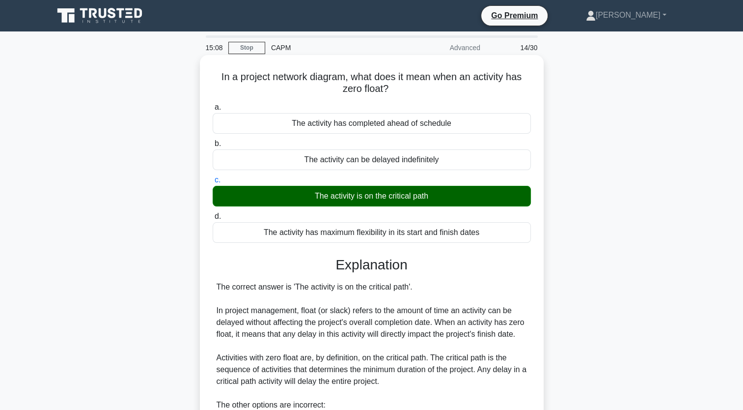
scroll to position [147, 0]
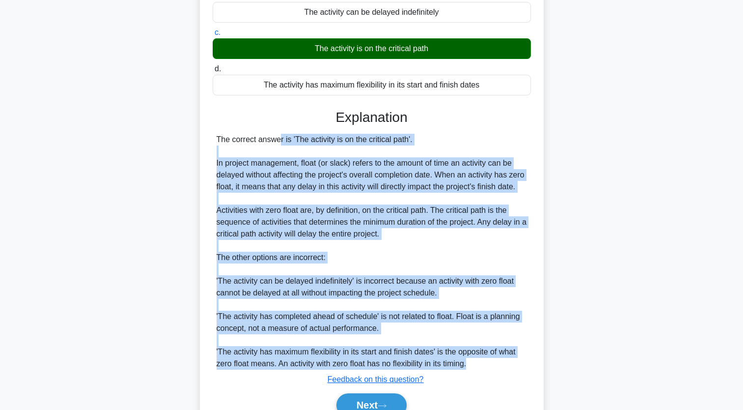
drag, startPoint x: 473, startPoint y: 366, endPoint x: 203, endPoint y: 140, distance: 351.8
click at [204, 140] on div "In a project network diagram, what does it mean when an activity has zero float…" at bounding box center [372, 174] width 336 height 524
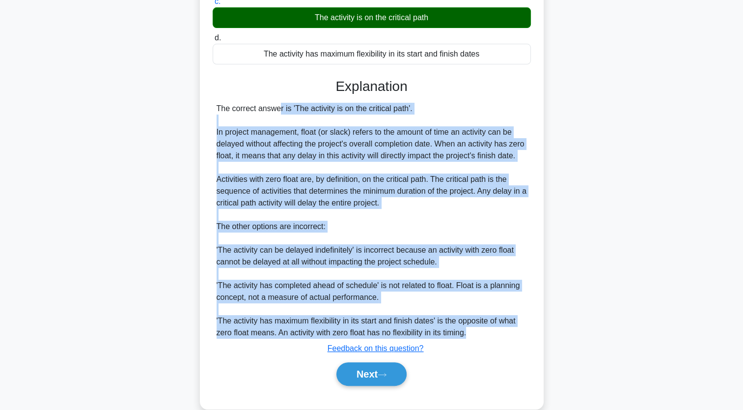
scroll to position [195, 0]
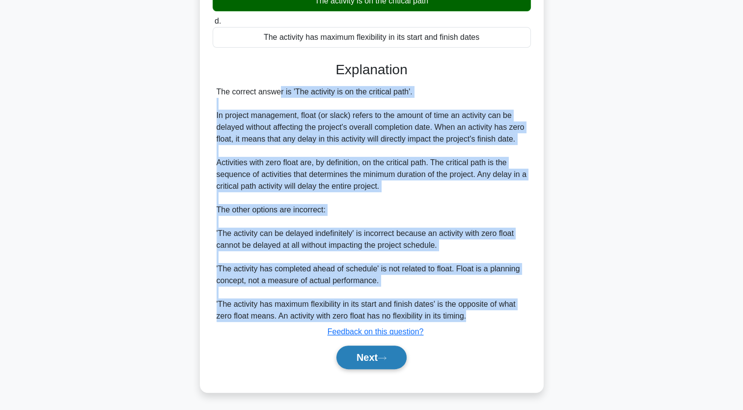
click at [405, 358] on button "Next" at bounding box center [371, 357] width 70 height 24
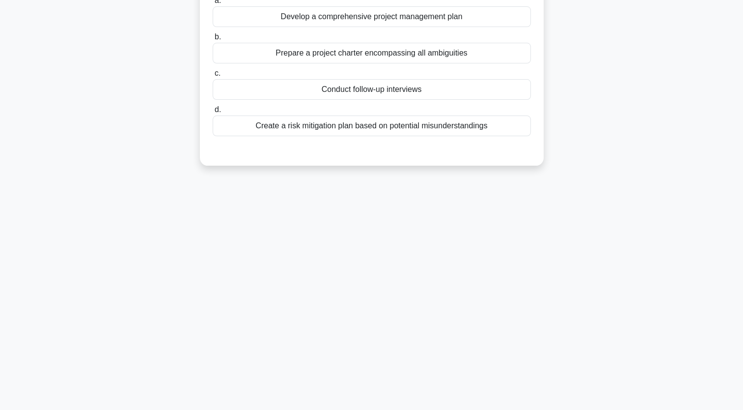
scroll to position [0, 0]
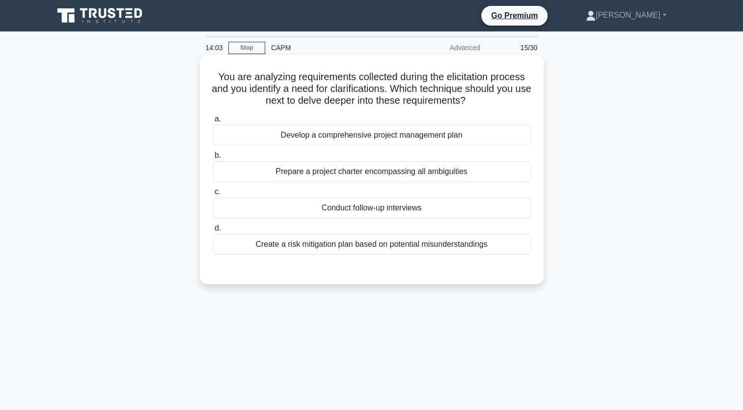
drag, startPoint x: 500, startPoint y: 254, endPoint x: 215, endPoint y: 74, distance: 337.2
click at [215, 74] on div "You are analyzing requirements collected during the elicitation process and you…" at bounding box center [372, 169] width 336 height 221
click at [409, 208] on div "Conduct follow-up interviews" at bounding box center [372, 207] width 318 height 21
click at [213, 195] on input "c. Conduct follow-up interviews" at bounding box center [213, 192] width 0 height 6
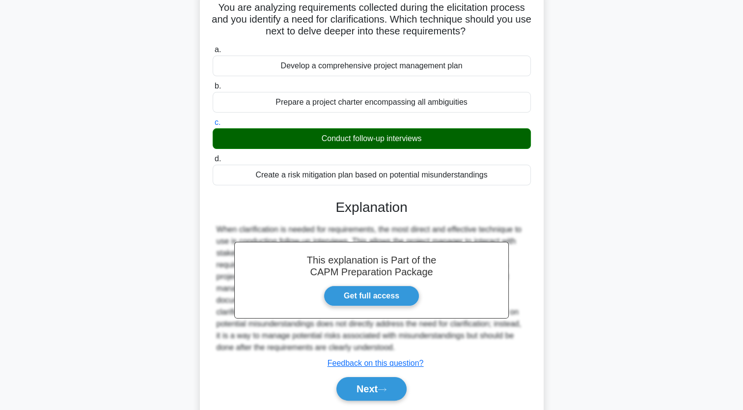
scroll to position [121, 0]
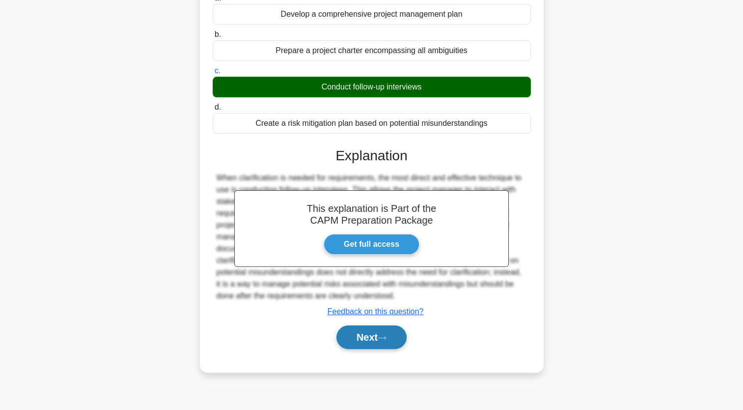
click at [389, 347] on button "Next" at bounding box center [371, 337] width 70 height 24
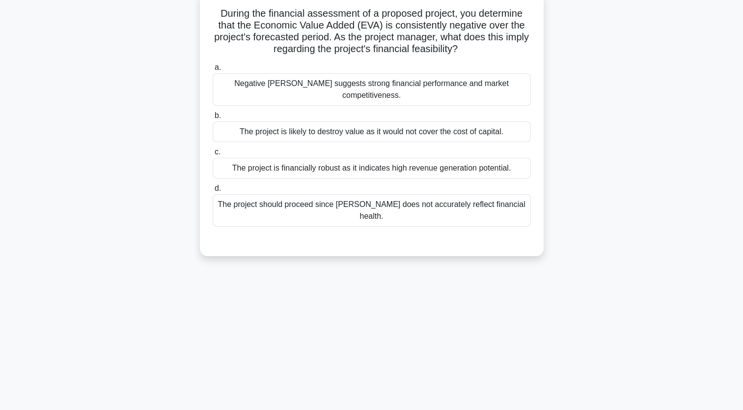
scroll to position [0, 0]
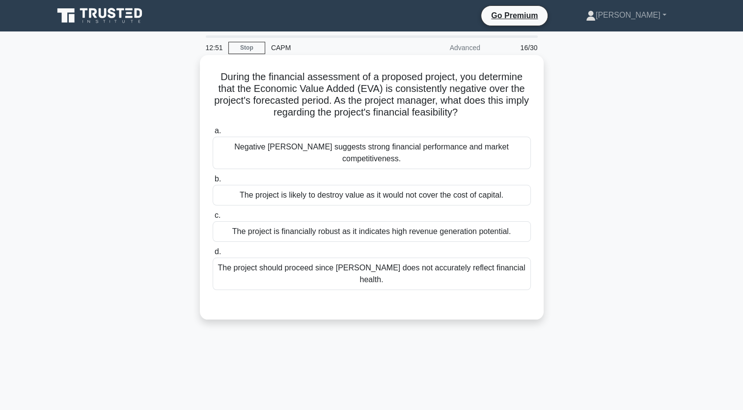
drag, startPoint x: 525, startPoint y: 265, endPoint x: 212, endPoint y: 82, distance: 362.2
click at [212, 82] on div "During the financial assessment of a proposed project, you determine that the E…" at bounding box center [372, 187] width 336 height 256
click at [418, 187] on div "The project is likely to destroy value as it would not cover the cost of capita…" at bounding box center [372, 195] width 318 height 21
click at [213, 182] on input "b. The project is likely to destroy value as it would not cover the cost of cap…" at bounding box center [213, 179] width 0 height 6
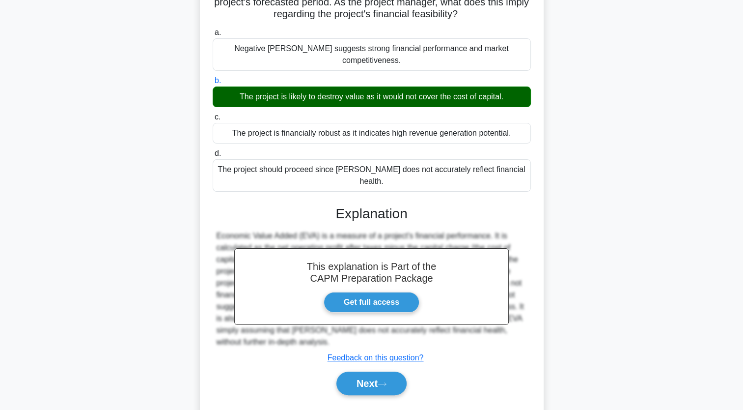
scroll to position [121, 0]
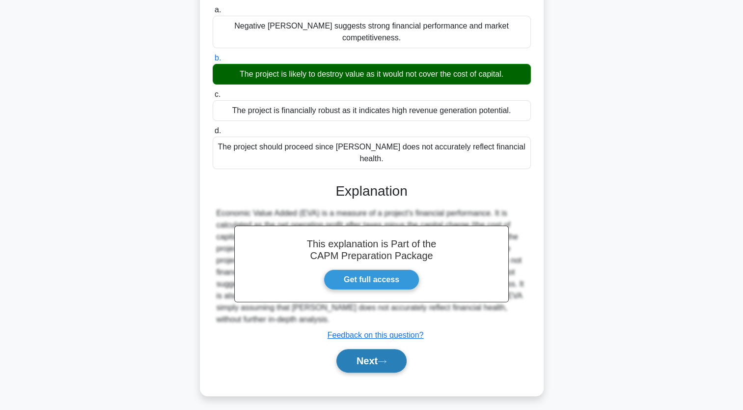
click at [384, 349] on button "Next" at bounding box center [371, 361] width 70 height 24
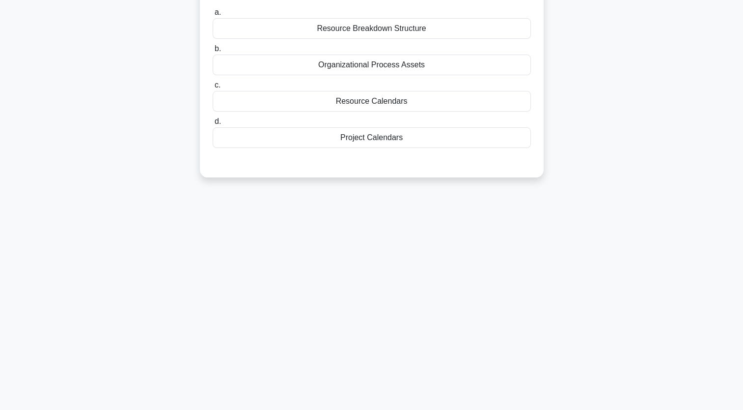
scroll to position [0, 0]
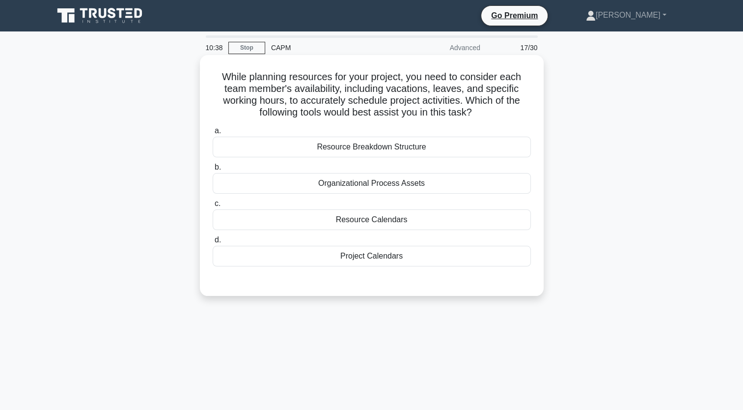
drag, startPoint x: 420, startPoint y: 258, endPoint x: 208, endPoint y: 72, distance: 281.9
click at [208, 72] on div "While planning resources for your project, you need to consider each team membe…" at bounding box center [372, 175] width 336 height 233
click at [395, 224] on div "Resource Calendars" at bounding box center [372, 219] width 318 height 21
click at [213, 207] on input "c. Resource Calendars" at bounding box center [213, 203] width 0 height 6
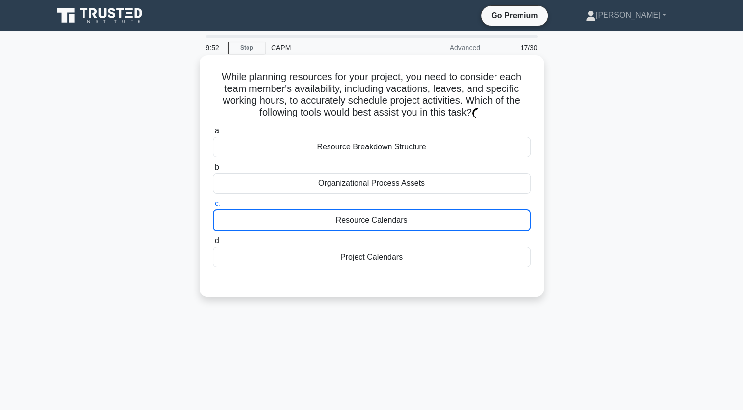
click at [395, 224] on div "Resource Calendars" at bounding box center [372, 220] width 318 height 22
click at [213, 207] on input "c. Resource Calendars" at bounding box center [213, 203] width 0 height 6
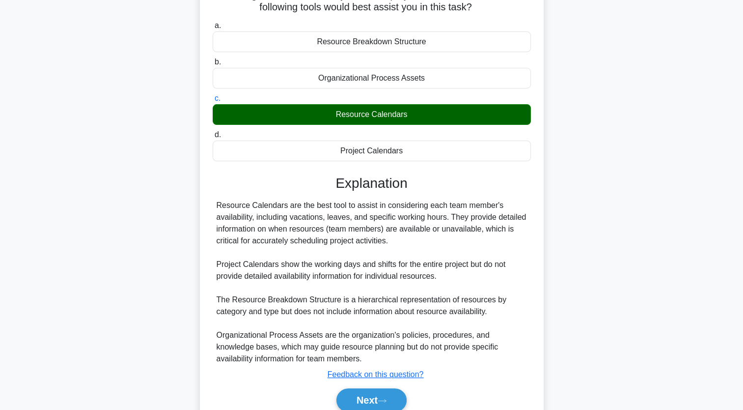
scroll to position [148, 0]
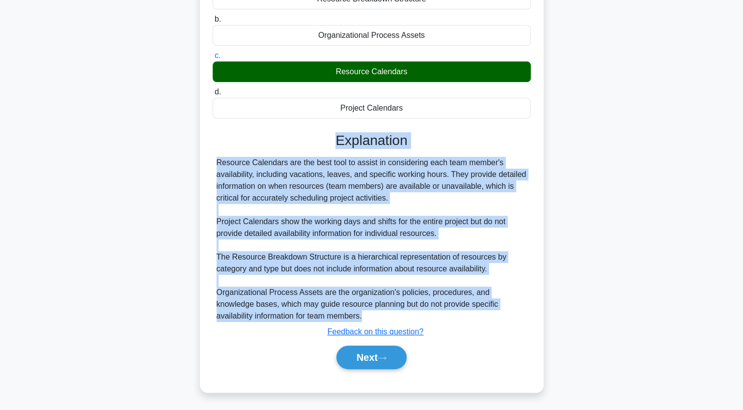
drag, startPoint x: 343, startPoint y: 317, endPoint x: 231, endPoint y: 144, distance: 205.7
click at [231, 144] on div "Explanation Resource Calendars are the best tool to assist in considering each …" at bounding box center [372, 252] width 318 height 241
click at [381, 357] on button "Next" at bounding box center [371, 357] width 70 height 24
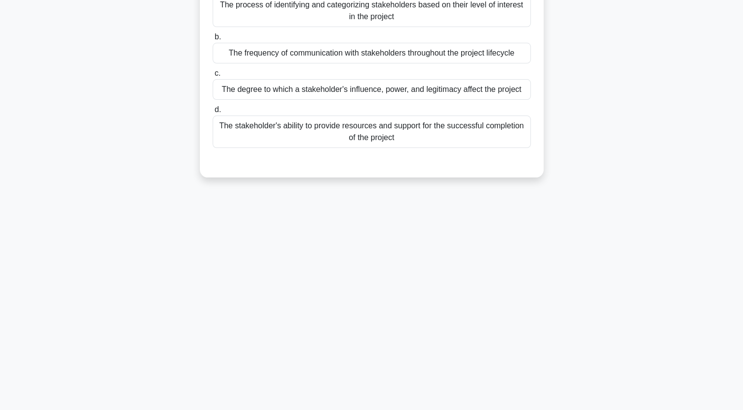
scroll to position [0, 0]
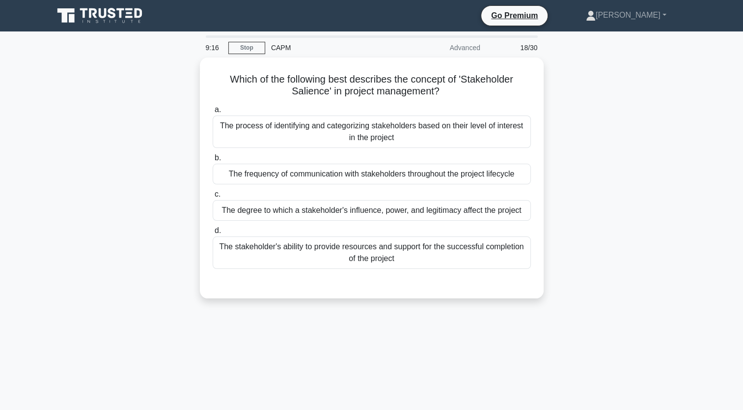
drag, startPoint x: 225, startPoint y: 67, endPoint x: 594, endPoint y: 297, distance: 434.0
click at [594, 297] on div "Which of the following best describes the concept of 'Stakeholder Salience' in …" at bounding box center [372, 183] width 648 height 252
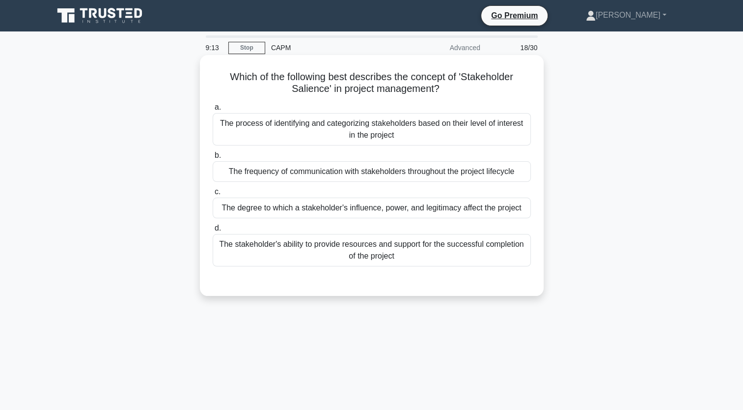
drag, startPoint x: 418, startPoint y: 265, endPoint x: 224, endPoint y: 76, distance: 269.9
click at [224, 76] on div "Which of the following best describes the concept of 'Stakeholder Salience' in …" at bounding box center [372, 175] width 336 height 233
click at [395, 205] on div "The degree to which a stakeholder's influence, power, and legitimacy affect the…" at bounding box center [372, 207] width 318 height 21
click at [213, 195] on input "c. The degree to which a stakeholder's influence, power, and legitimacy affect …" at bounding box center [213, 192] width 0 height 6
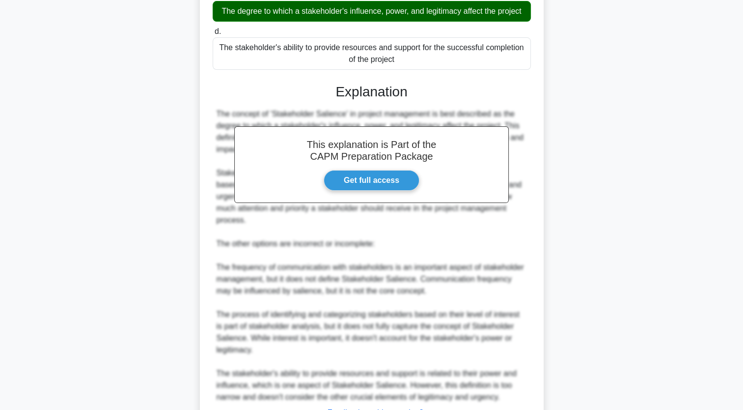
scroll to position [278, 0]
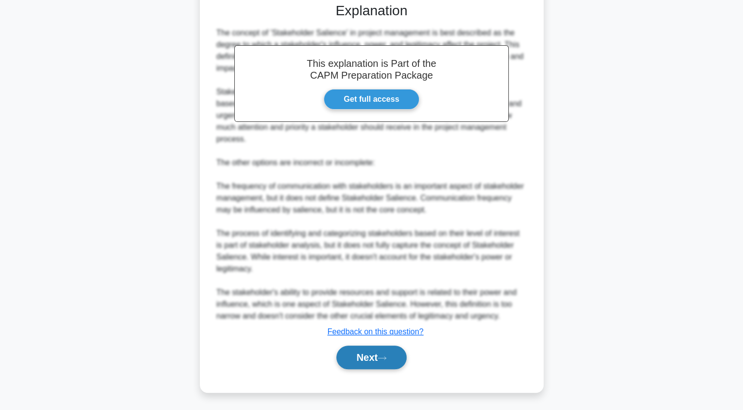
click at [392, 356] on button "Next" at bounding box center [371, 357] width 70 height 24
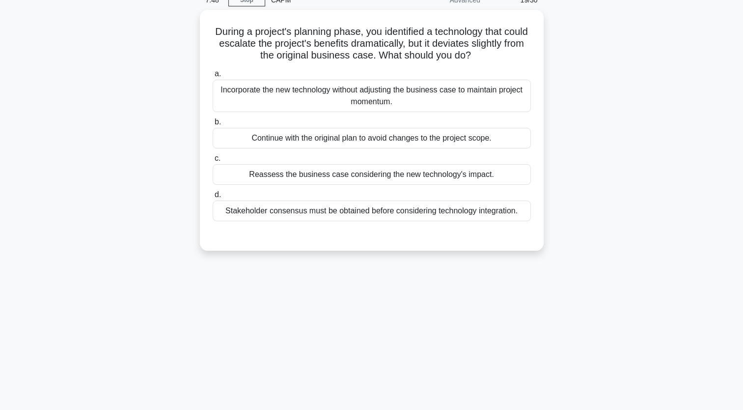
scroll to position [0, 0]
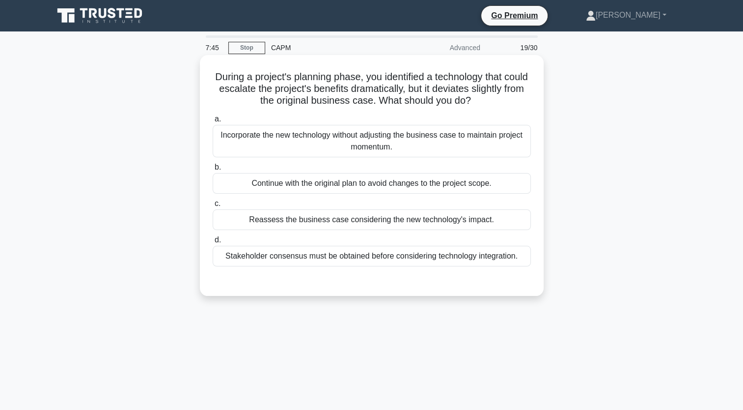
drag, startPoint x: 532, startPoint y: 262, endPoint x: 212, endPoint y: 73, distance: 371.7
click at [212, 73] on div "During a project's planning phase, you identified a technology that could escal…" at bounding box center [372, 175] width 336 height 233
click at [471, 216] on div "Reassess the business case considering the new technology's impact." at bounding box center [372, 219] width 318 height 21
click at [213, 207] on input "c. Reassess the business case considering the new technology's impact." at bounding box center [213, 203] width 0 height 6
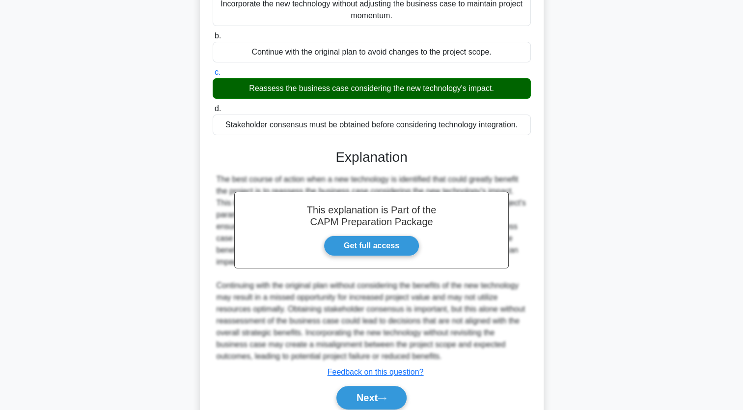
scroll to position [171, 0]
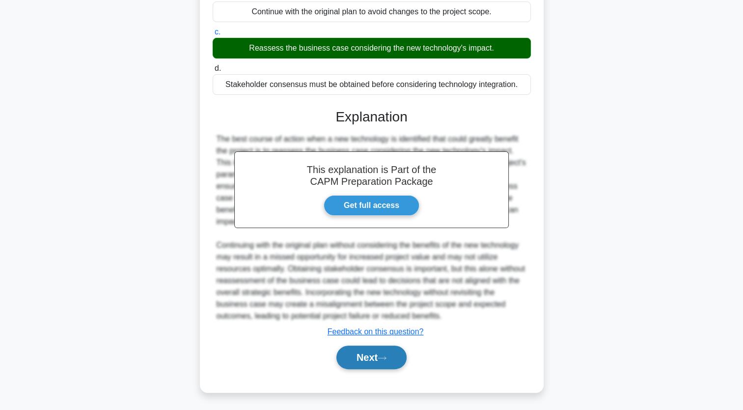
click at [376, 359] on button "Next" at bounding box center [371, 357] width 70 height 24
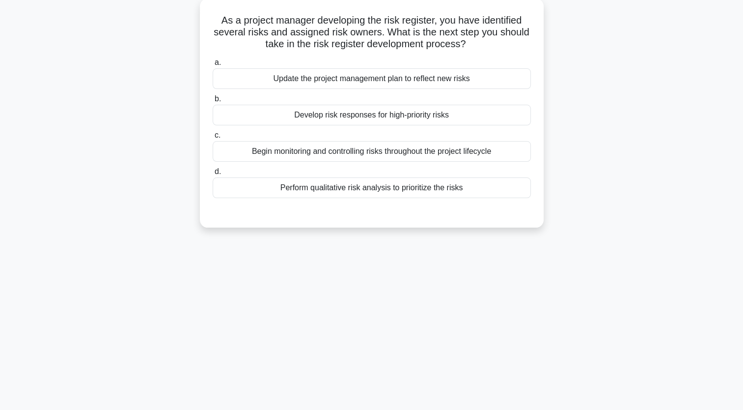
scroll to position [0, 0]
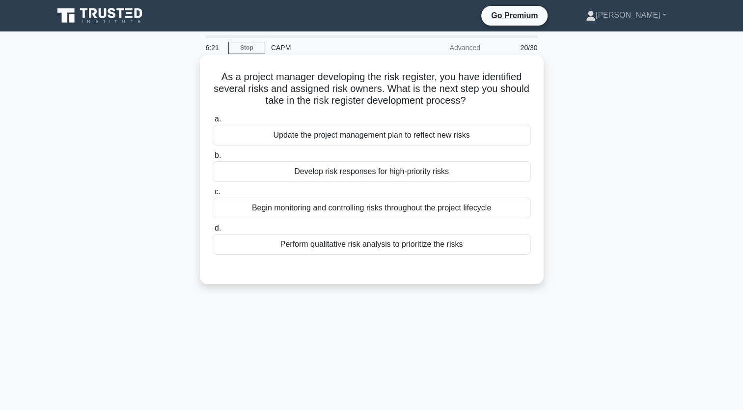
drag, startPoint x: 482, startPoint y: 252, endPoint x: 214, endPoint y: 78, distance: 319.6
click at [214, 78] on div "As a project manager developing the risk register, you have identified several …" at bounding box center [372, 169] width 336 height 221
click at [411, 242] on div "Perform qualitative risk analysis to prioritize the risks" at bounding box center [372, 244] width 318 height 21
click at [213, 231] on input "d. Perform qualitative risk analysis to prioritize the risks" at bounding box center [213, 228] width 0 height 6
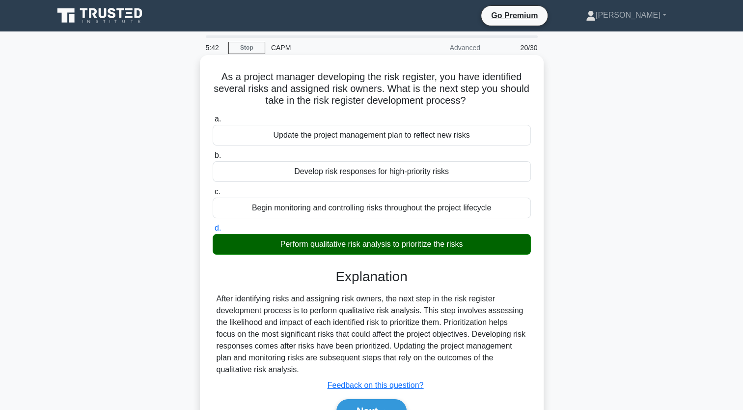
drag, startPoint x: 302, startPoint y: 368, endPoint x: 217, endPoint y: 299, distance: 109.6
click at [217, 299] on div "After identifying risks and assigning risk owners, the next step in the risk re…" at bounding box center [372, 334] width 310 height 83
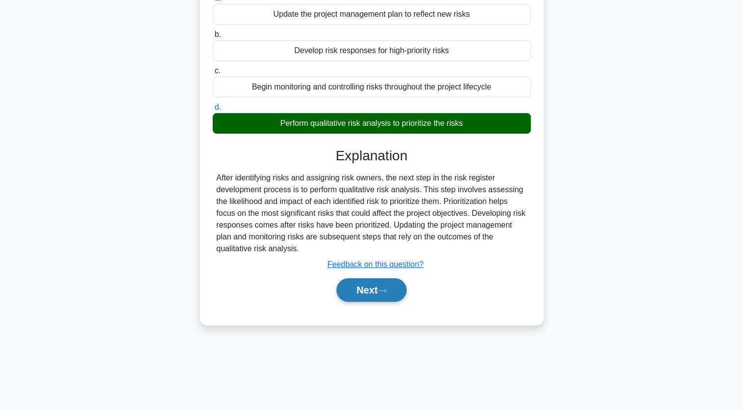
click at [391, 287] on button "Next" at bounding box center [371, 290] width 70 height 24
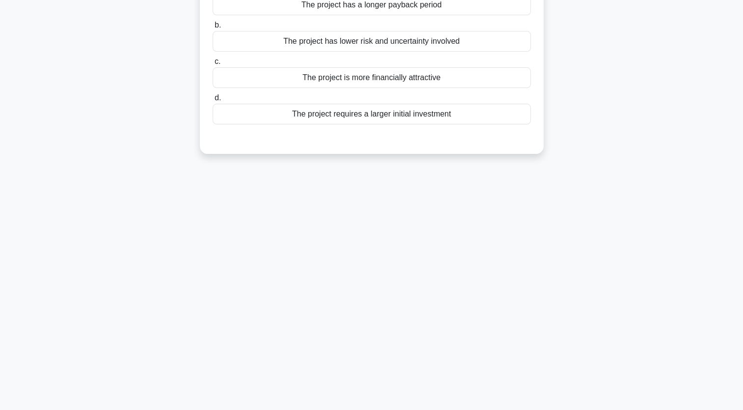
scroll to position [0, 0]
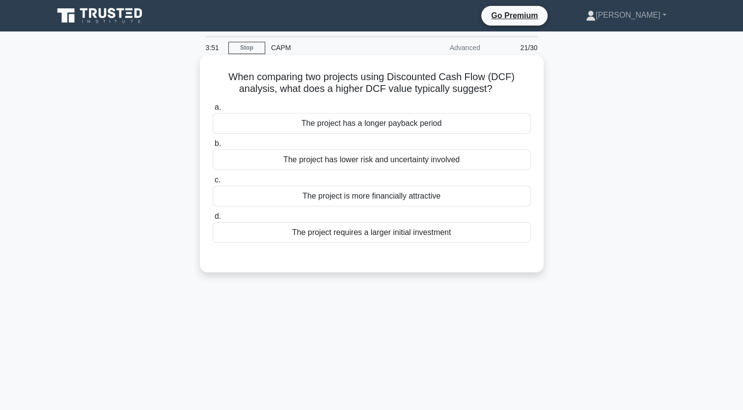
drag, startPoint x: 476, startPoint y: 236, endPoint x: 217, endPoint y: 71, distance: 307.3
click at [217, 71] on div "When comparing two projects using Discounted Cash Flow (DCF) analysis, what doe…" at bounding box center [372, 163] width 336 height 209
click at [426, 126] on div "The project has a longer payback period" at bounding box center [372, 123] width 318 height 21
click at [213, 111] on input "a. The project has a longer payback period" at bounding box center [213, 107] width 0 height 6
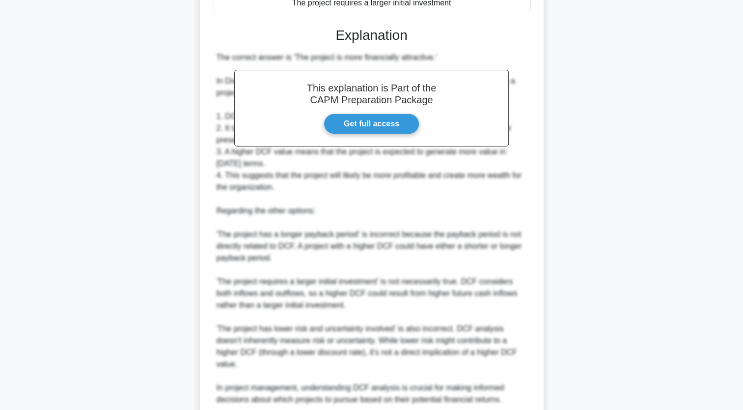
scroll to position [302, 0]
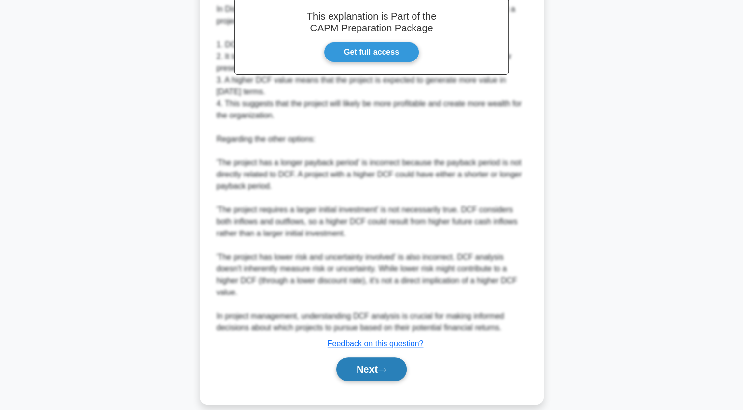
click at [396, 361] on button "Next" at bounding box center [371, 369] width 70 height 24
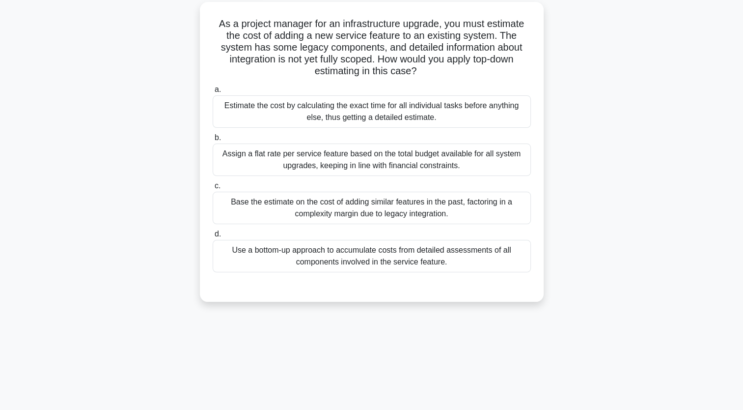
scroll to position [0, 0]
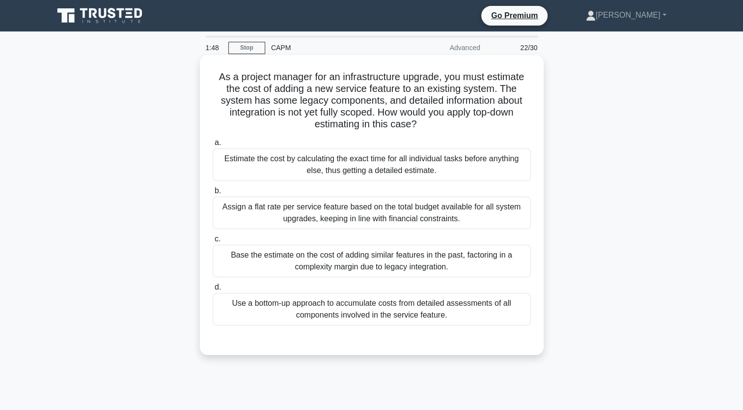
drag, startPoint x: 456, startPoint y: 315, endPoint x: 208, endPoint y: 82, distance: 340.9
click at [208, 82] on div "As a project manager for an infrastructure upgrade, you must estimate the cost …" at bounding box center [372, 205] width 336 height 292
click at [426, 211] on div "Assign a flat rate per service feature based on the total budget available for …" at bounding box center [372, 212] width 318 height 32
click at [213, 194] on input "b. Assign a flat rate per service feature based on the total budget available f…" at bounding box center [213, 191] width 0 height 6
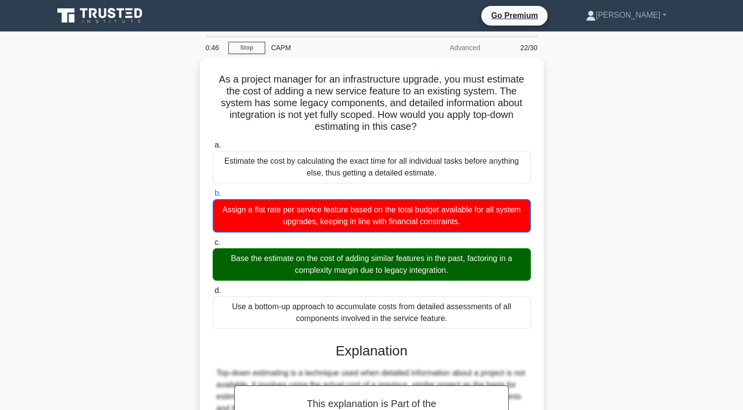
click at [643, 217] on div "As a project manager for an infrastructure upgrade, you must estimate the cost …" at bounding box center [372, 341] width 648 height 568
click at [552, 231] on div "As a project manager for an infrastructure upgrade, you must estimate the cost …" at bounding box center [372, 341] width 648 height 568
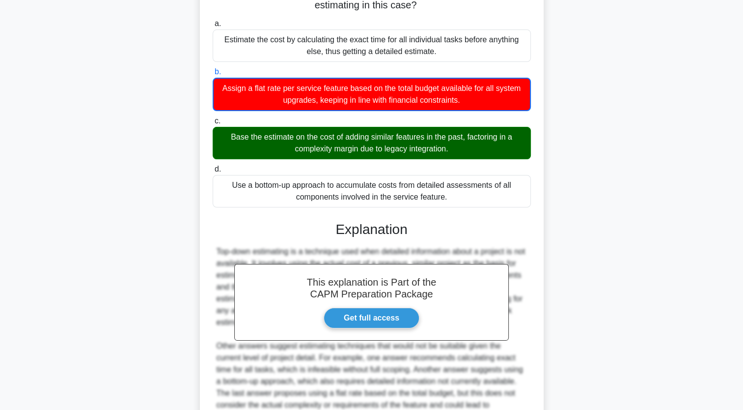
scroll to position [220, 0]
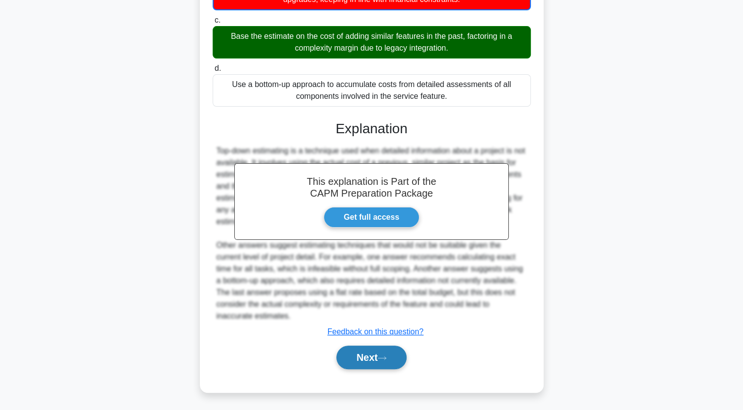
click at [382, 366] on button "Next" at bounding box center [371, 357] width 70 height 24
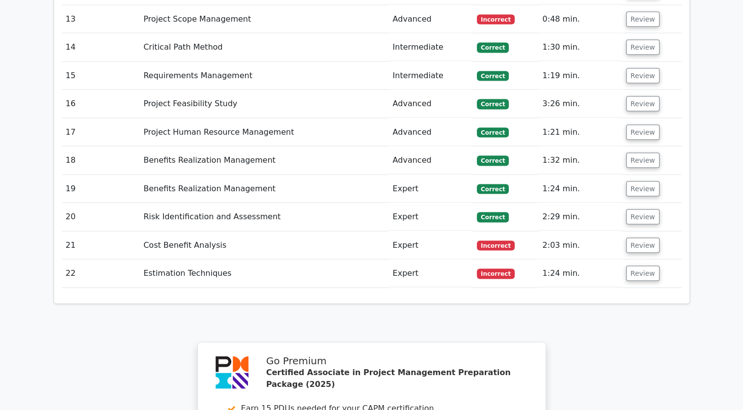
scroll to position [2014, 0]
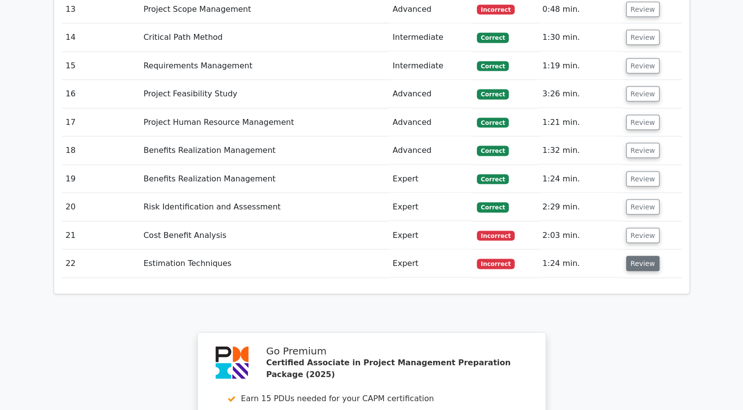
click at [643, 256] on button "Review" at bounding box center [642, 263] width 33 height 15
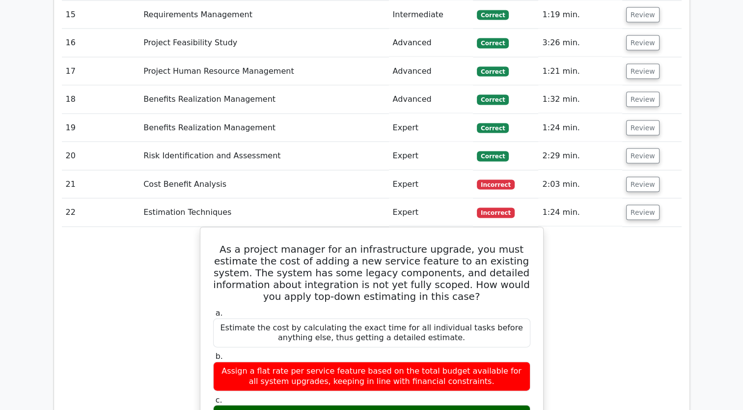
scroll to position [2063, 0]
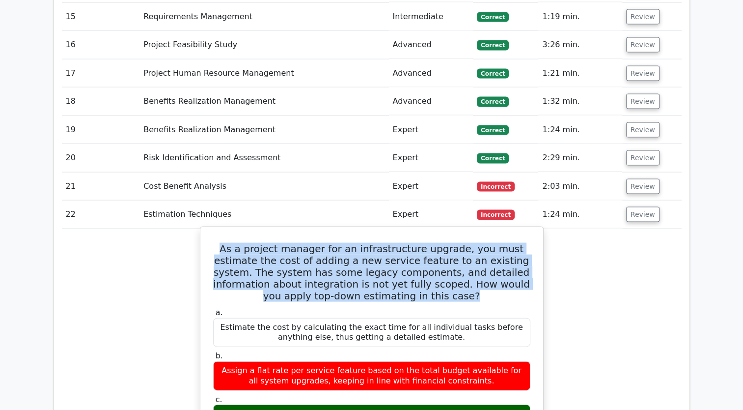
drag, startPoint x: 428, startPoint y: 204, endPoint x: 204, endPoint y: 153, distance: 229.4
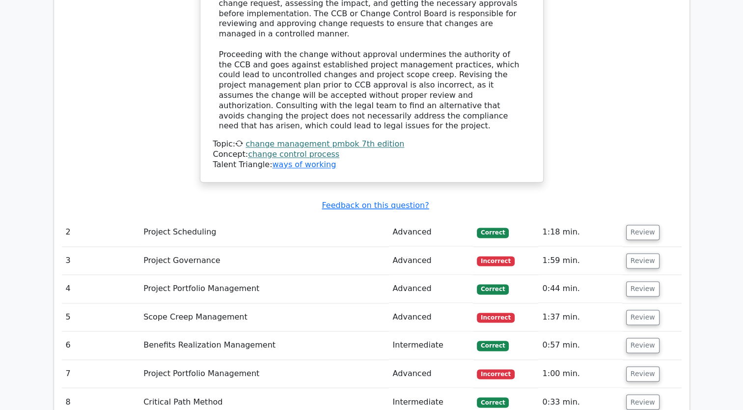
scroll to position [1425, 0]
